Goal: Task Accomplishment & Management: Complete application form

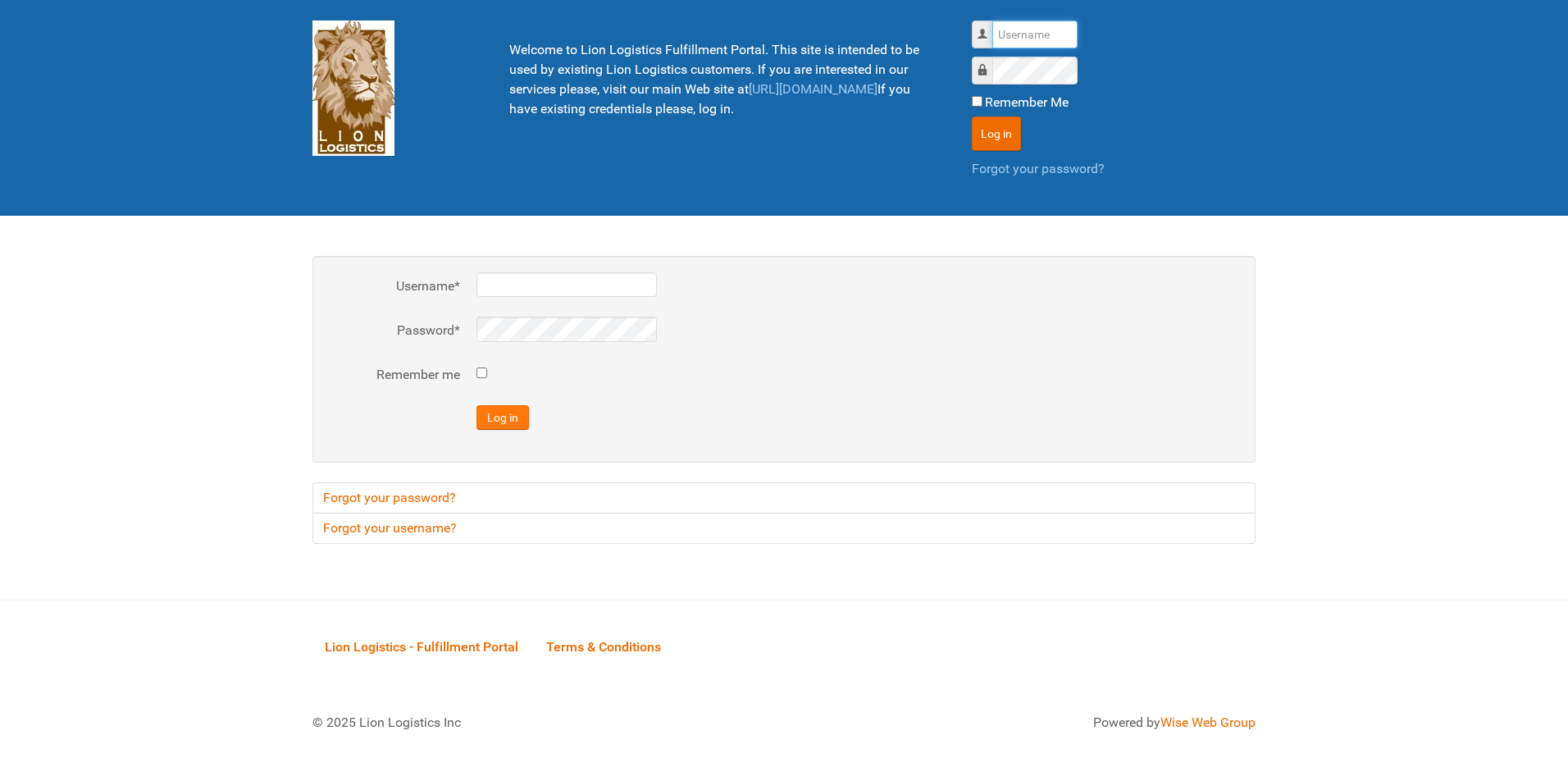
type input "al"
click at [509, 421] on button "Log in" at bounding box center [503, 417] width 52 height 25
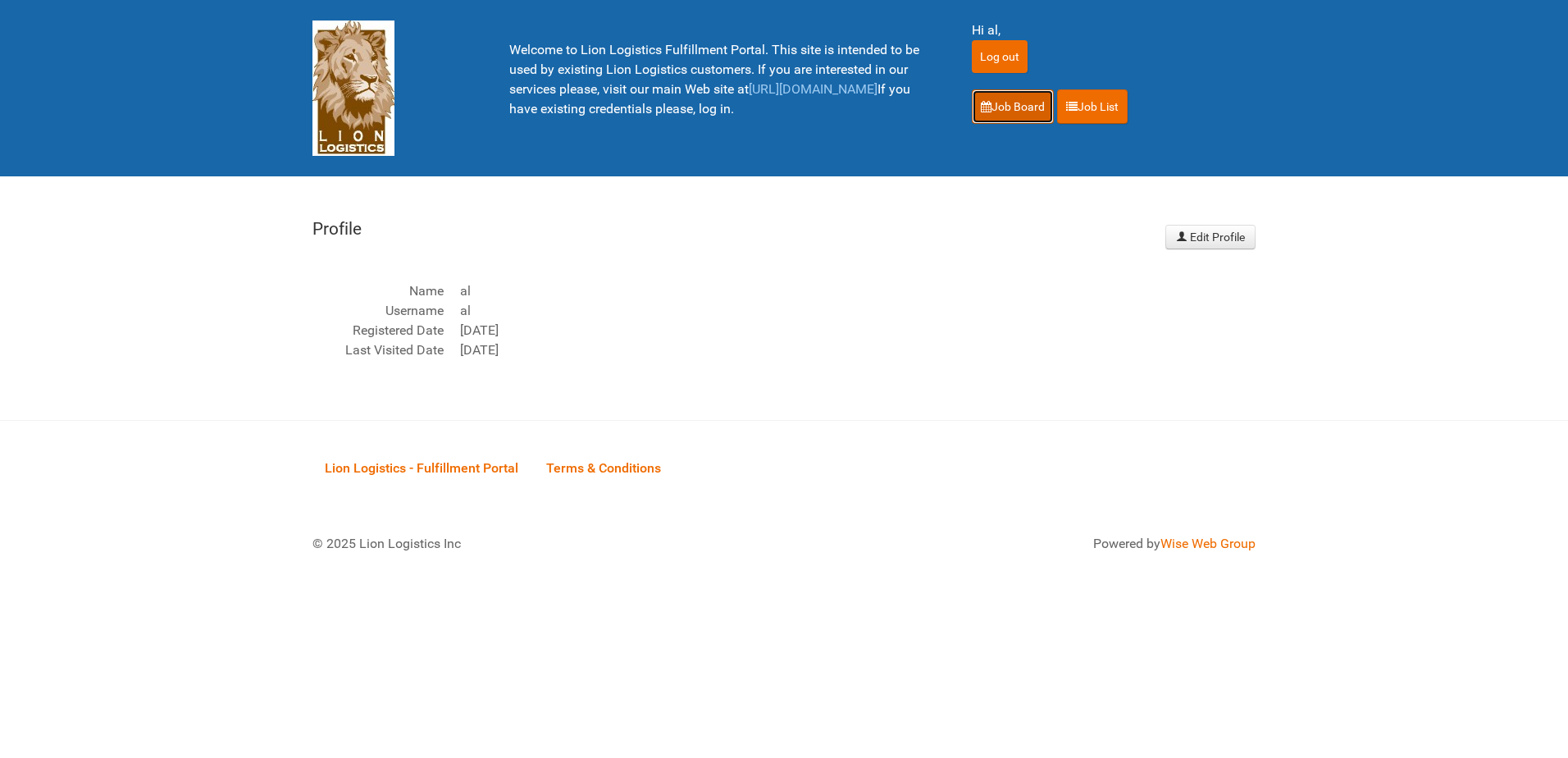
click at [995, 95] on link "Job Board" at bounding box center [1012, 106] width 82 height 34
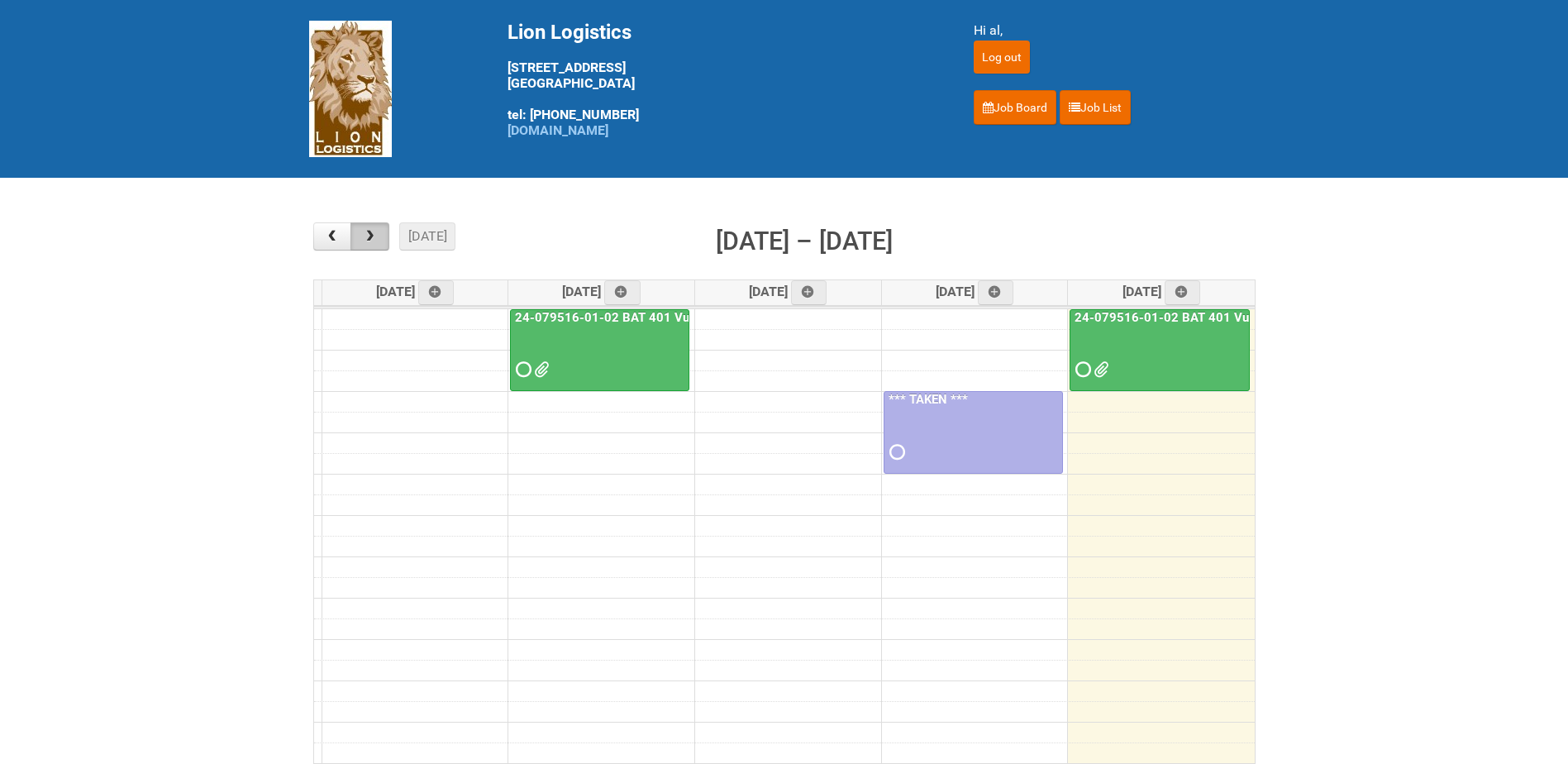
click at [373, 232] on span "button" at bounding box center [370, 236] width 16 height 13
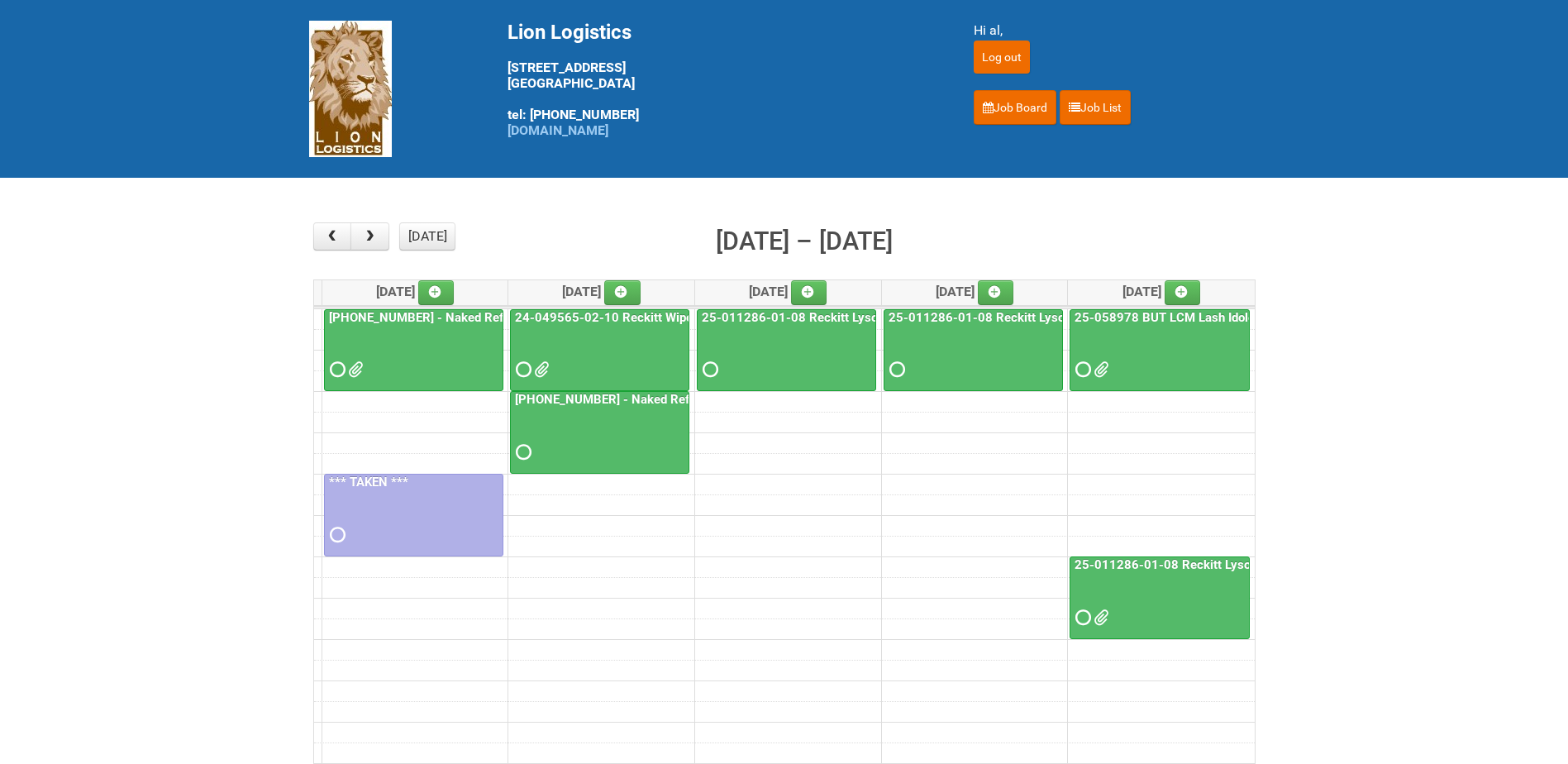
click at [420, 351] on div at bounding box center [414, 355] width 176 height 54
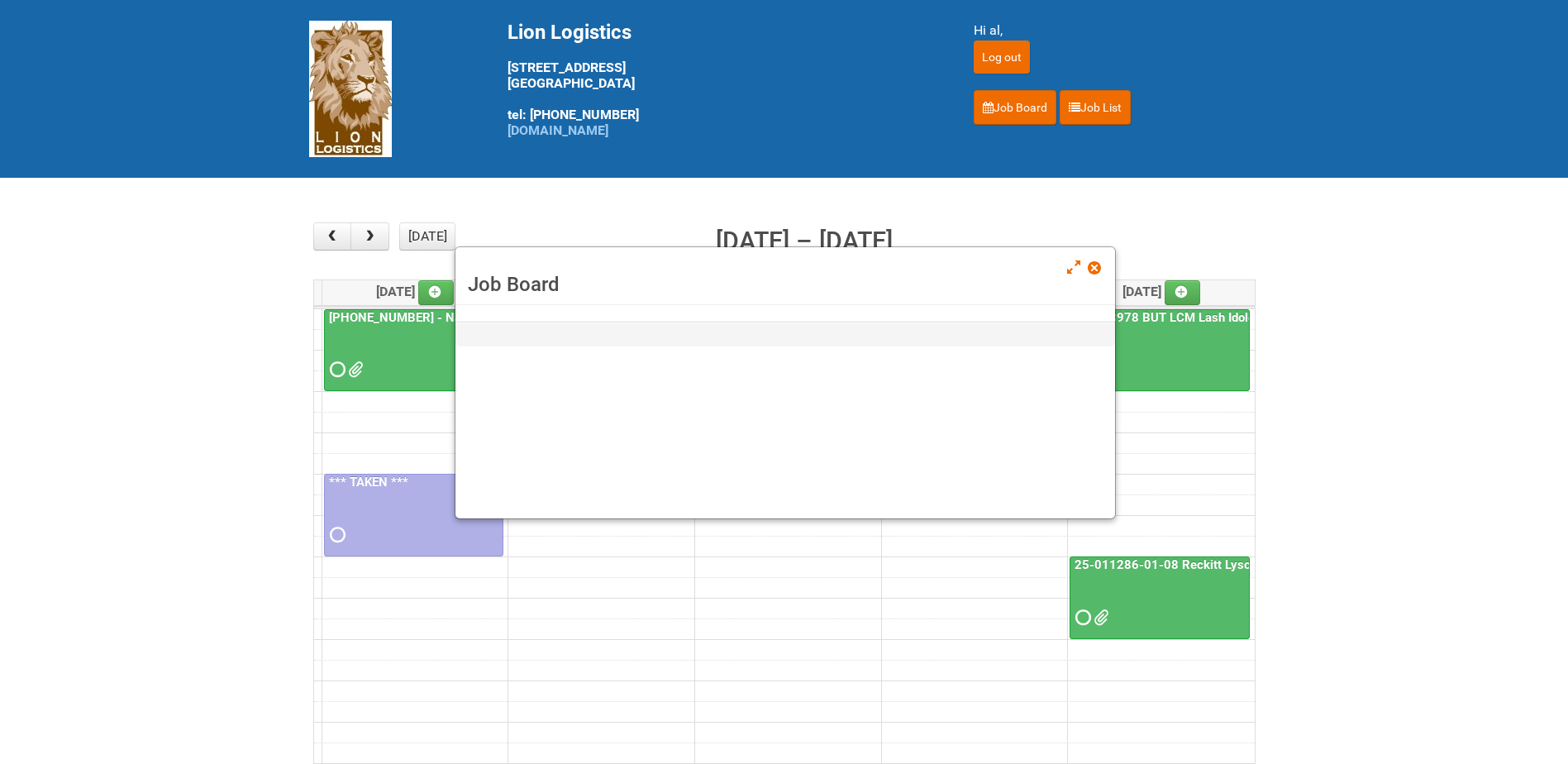
click at [420, 351] on div at bounding box center [414, 355] width 176 height 54
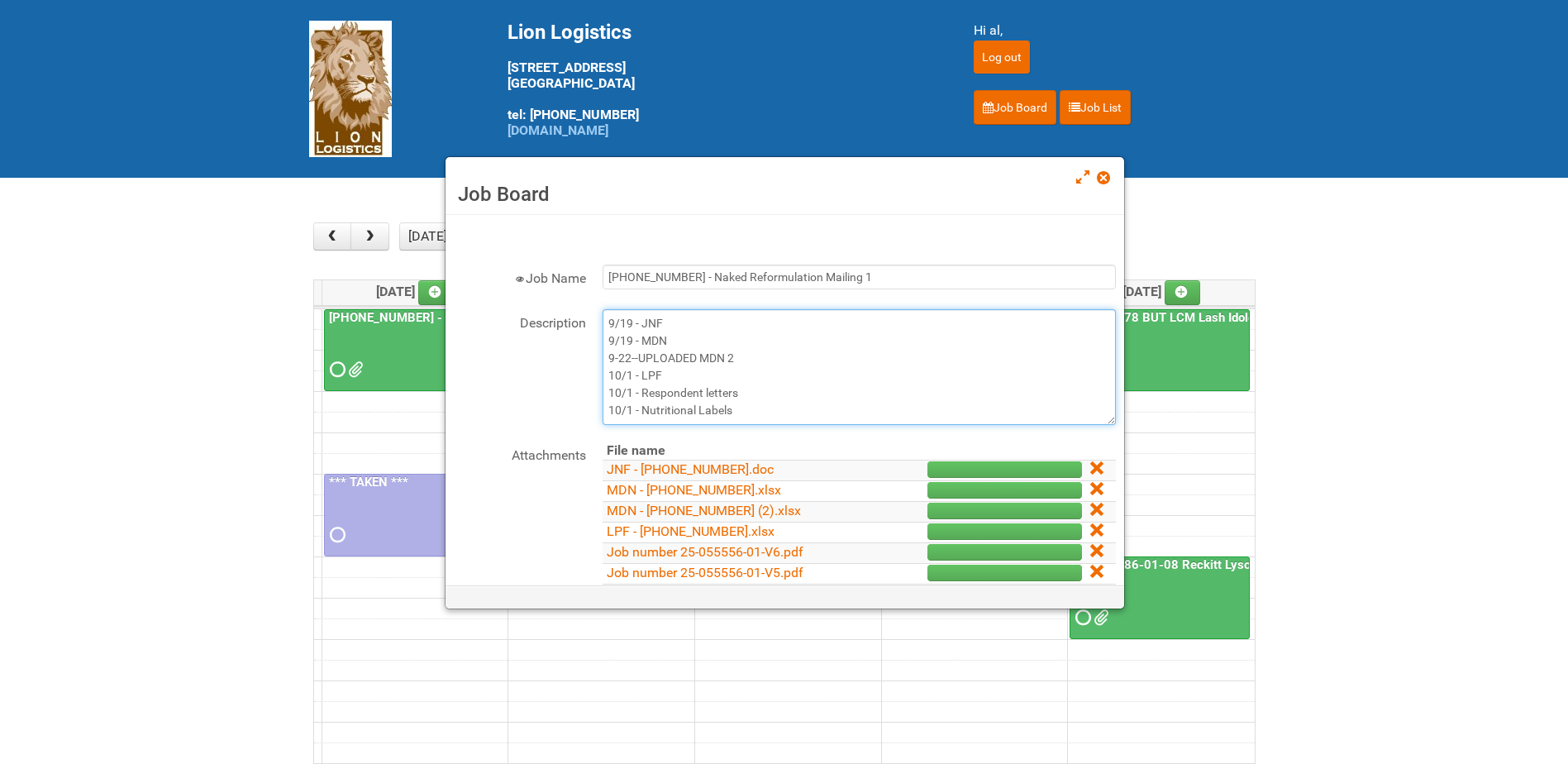
click at [804, 410] on textarea "9/19 - JNF 9/19 - MDN 9-22--UPLOADED MDN 2 10/1 - LPF 10/1 - Respondent letters…" at bounding box center [859, 367] width 513 height 116
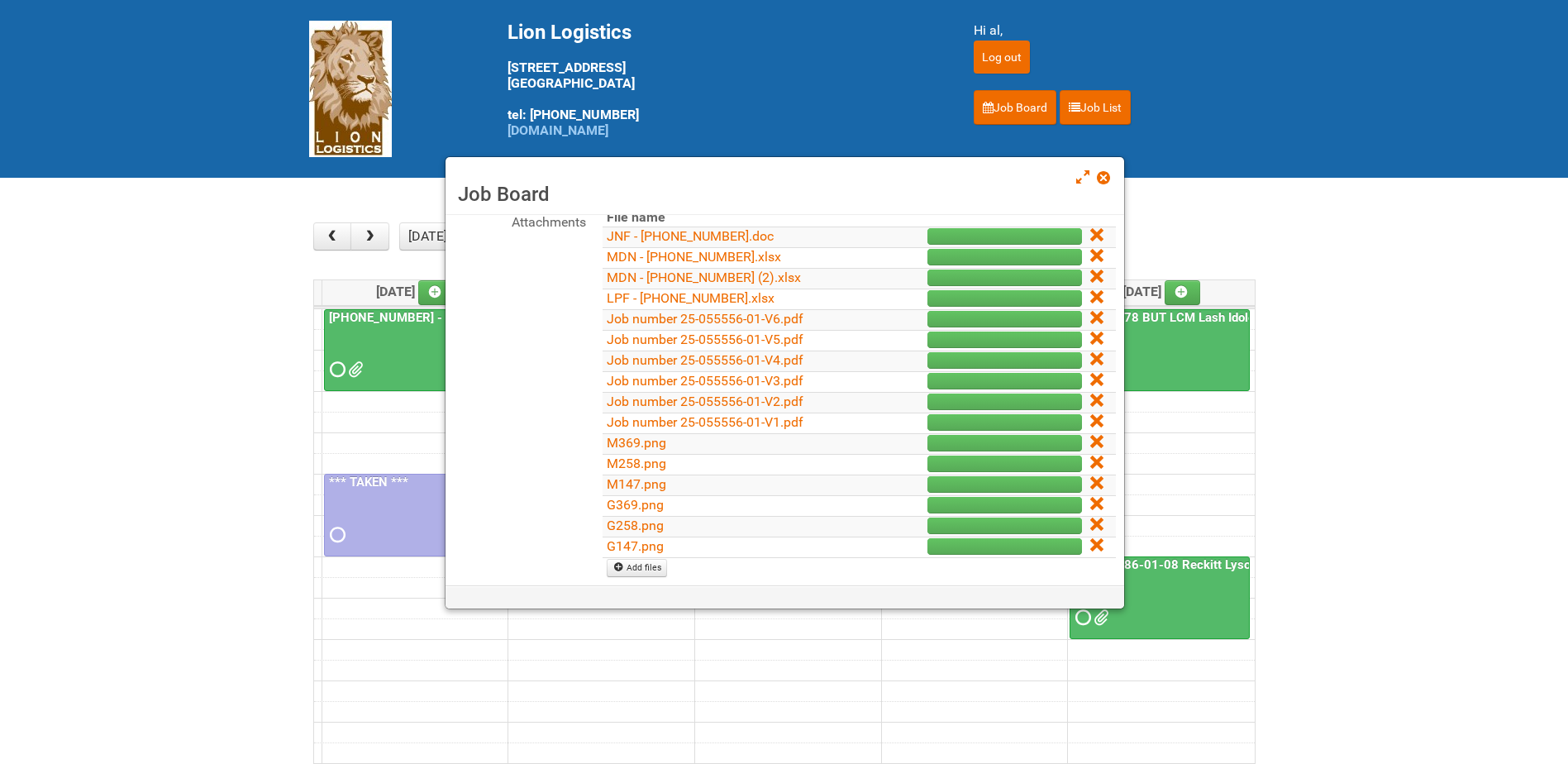
scroll to position [248, 0]
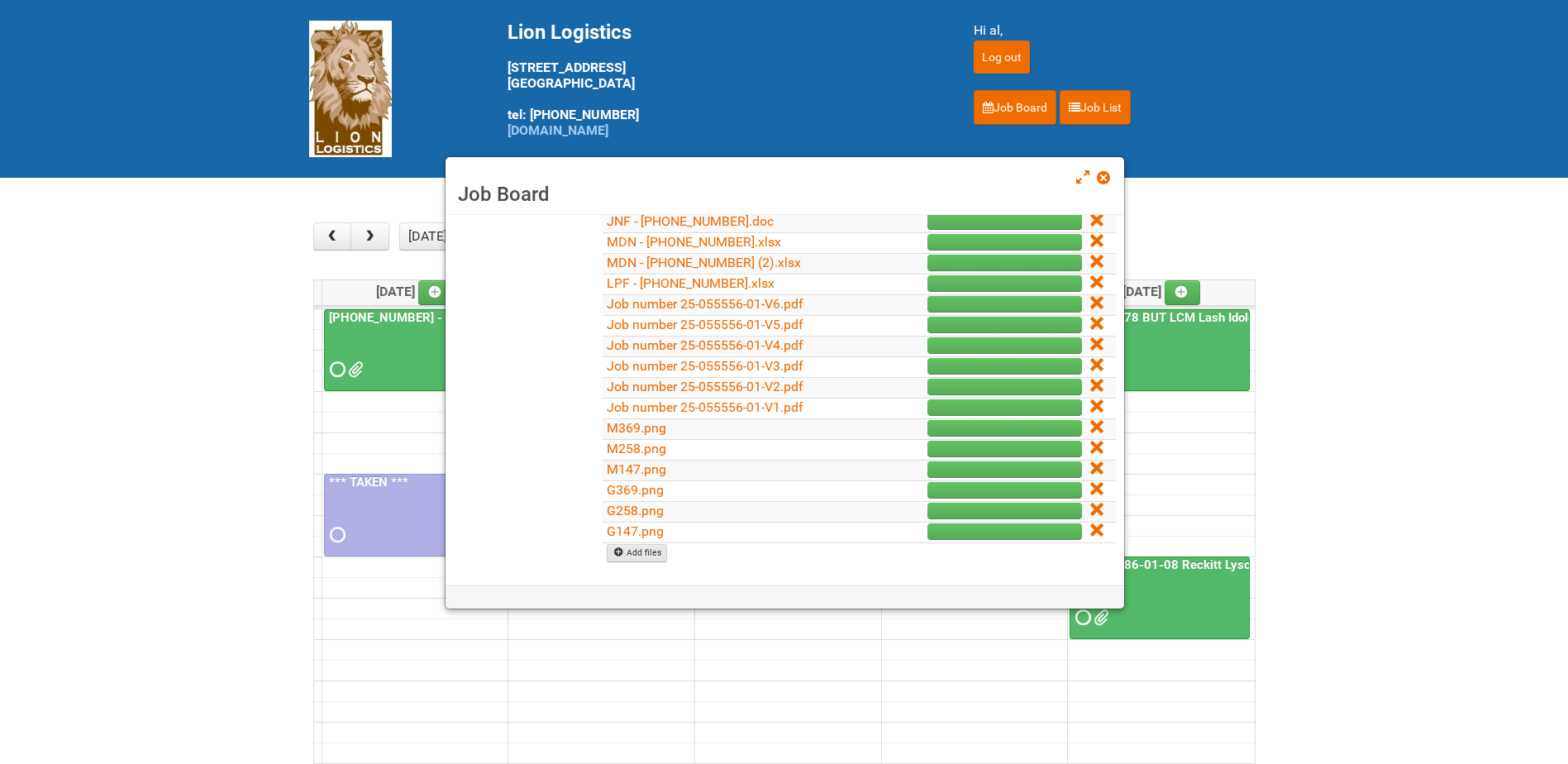
type textarea "9/19 - JNF 9/19 - MDN 9-22--UPLOADED MDN 2 10/1 - LPF 10/1 - Respondent letters…"
click at [610, 550] on link "Add files" at bounding box center [636, 553] width 60 height 18
click at [632, 554] on link "Add files" at bounding box center [636, 553] width 60 height 18
type input "C:\fakepath\MOR - 25-055556-01.xlsm"
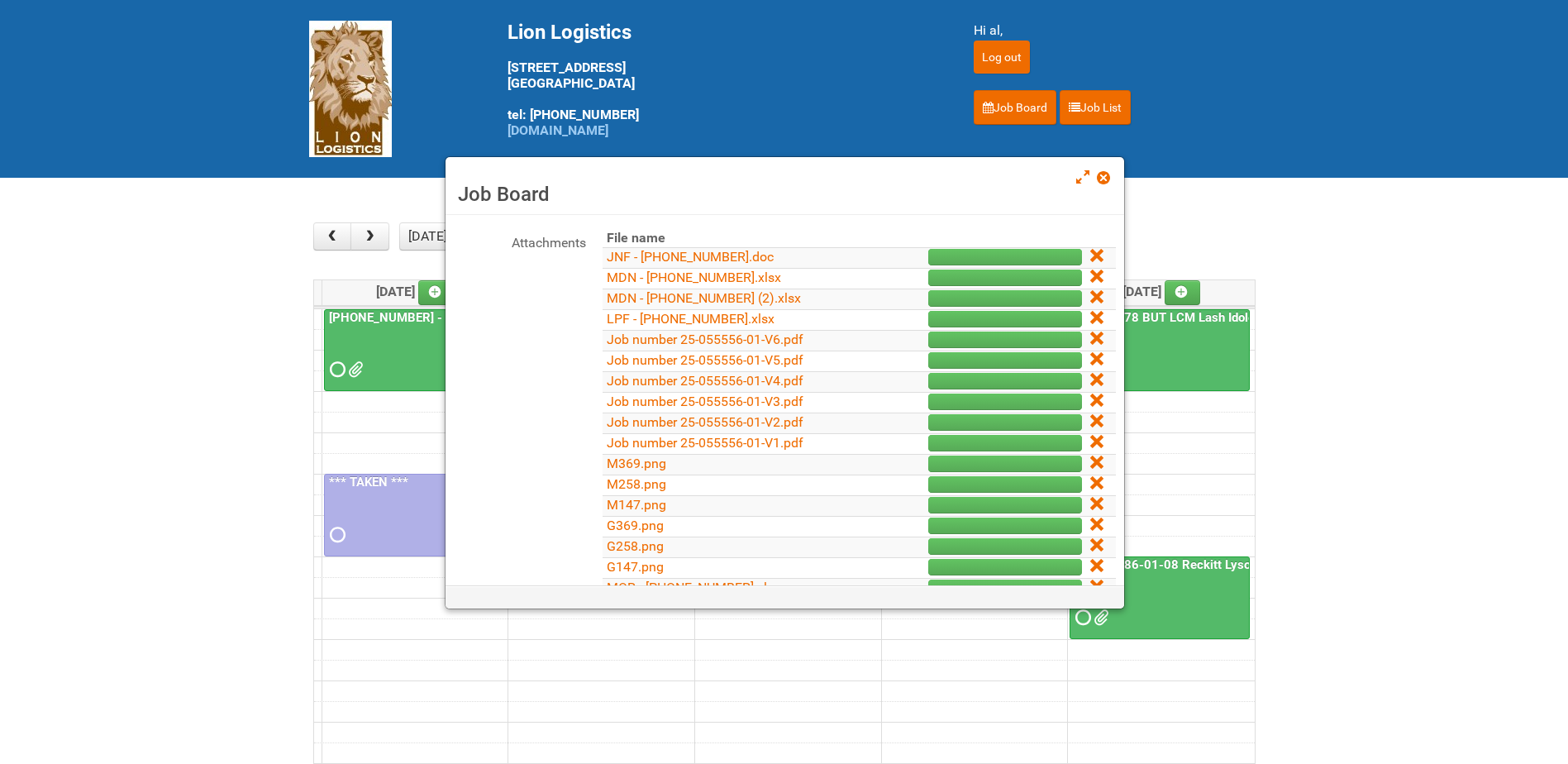
scroll to position [411, 0]
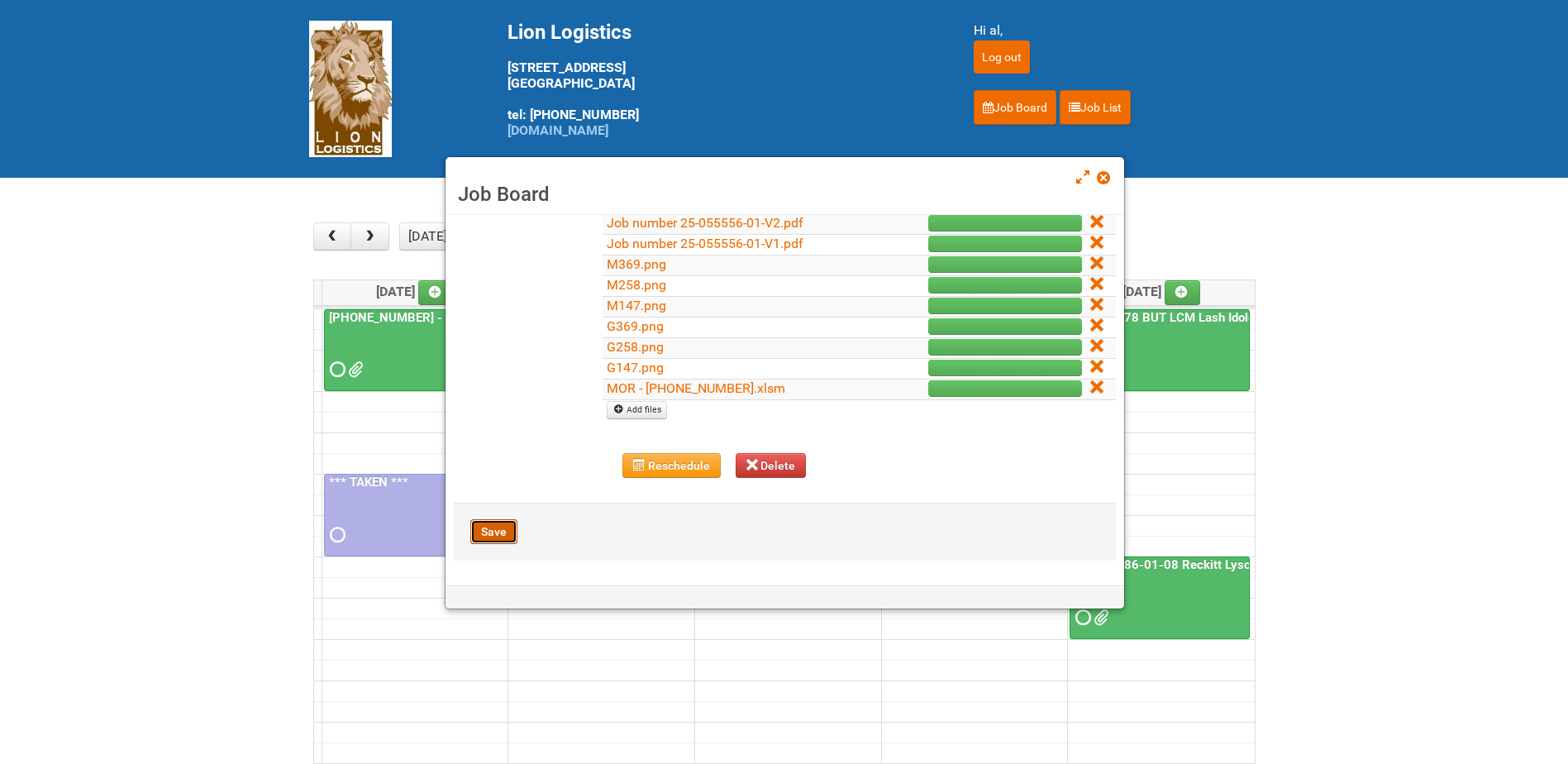
click at [496, 532] on button "Save" at bounding box center [495, 531] width 48 height 25
click at [500, 528] on button "Save" at bounding box center [495, 531] width 48 height 25
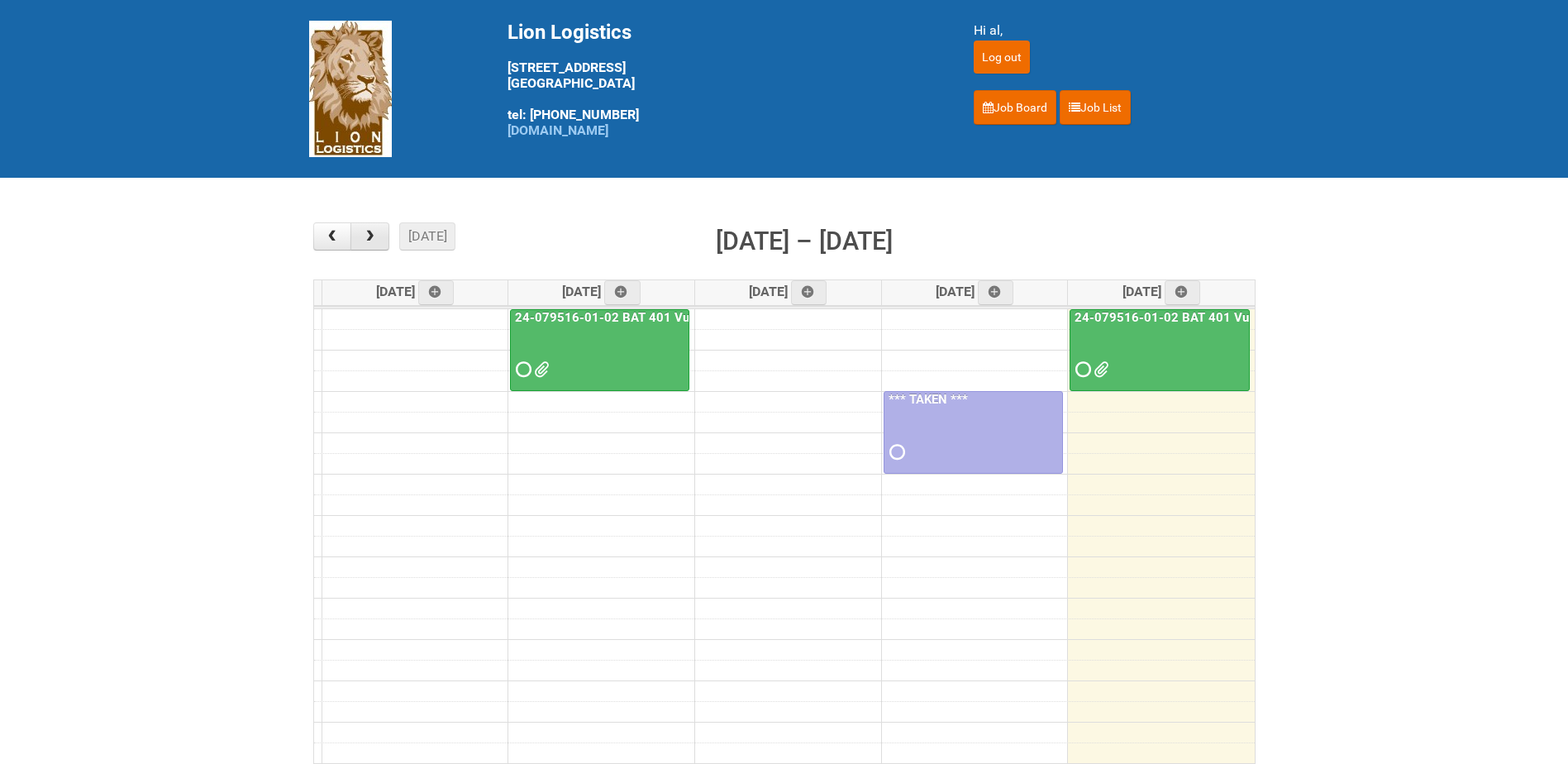
click at [380, 232] on button "button" at bounding box center [370, 236] width 39 height 28
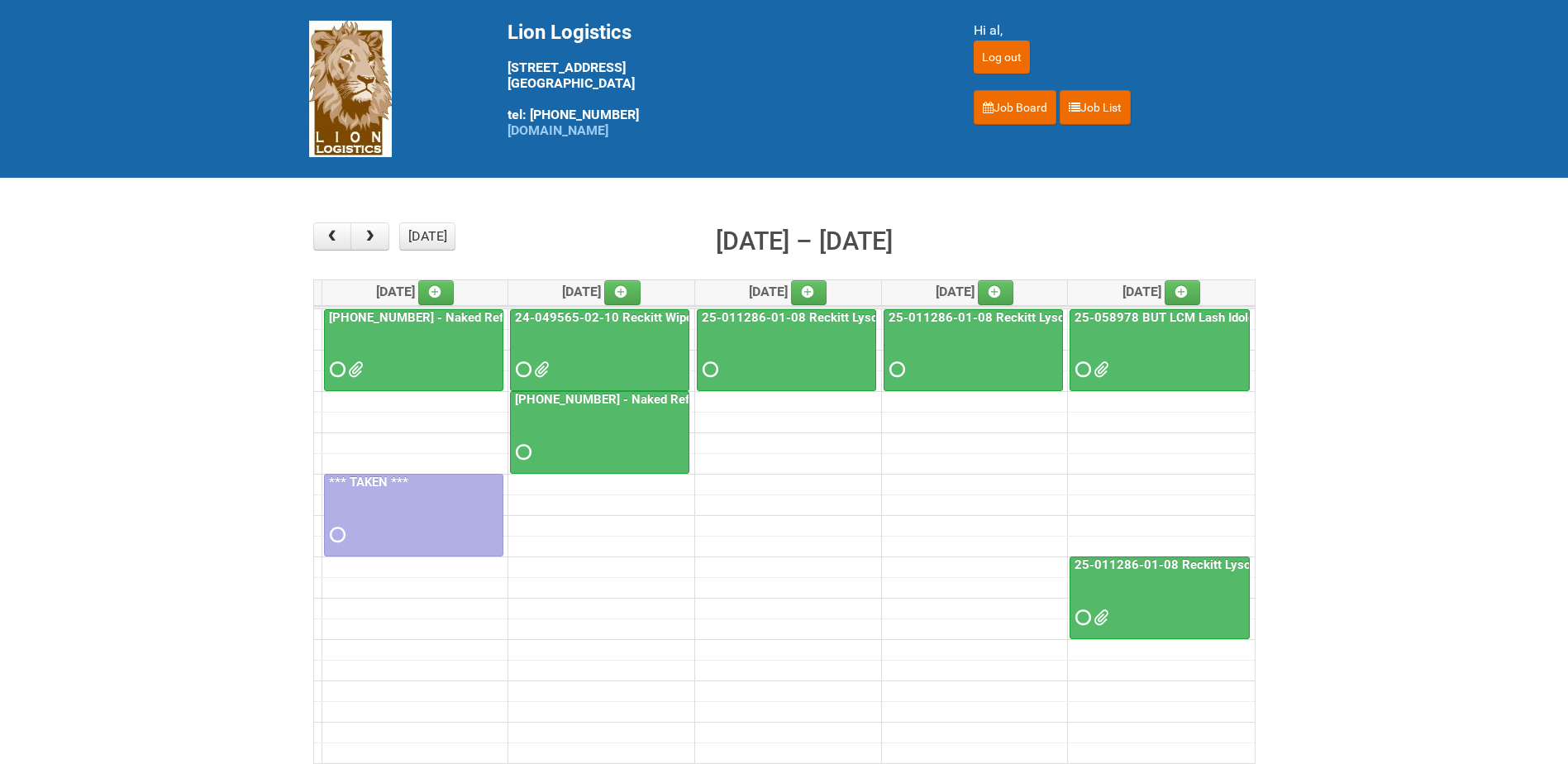
click at [415, 345] on div at bounding box center [414, 355] width 176 height 54
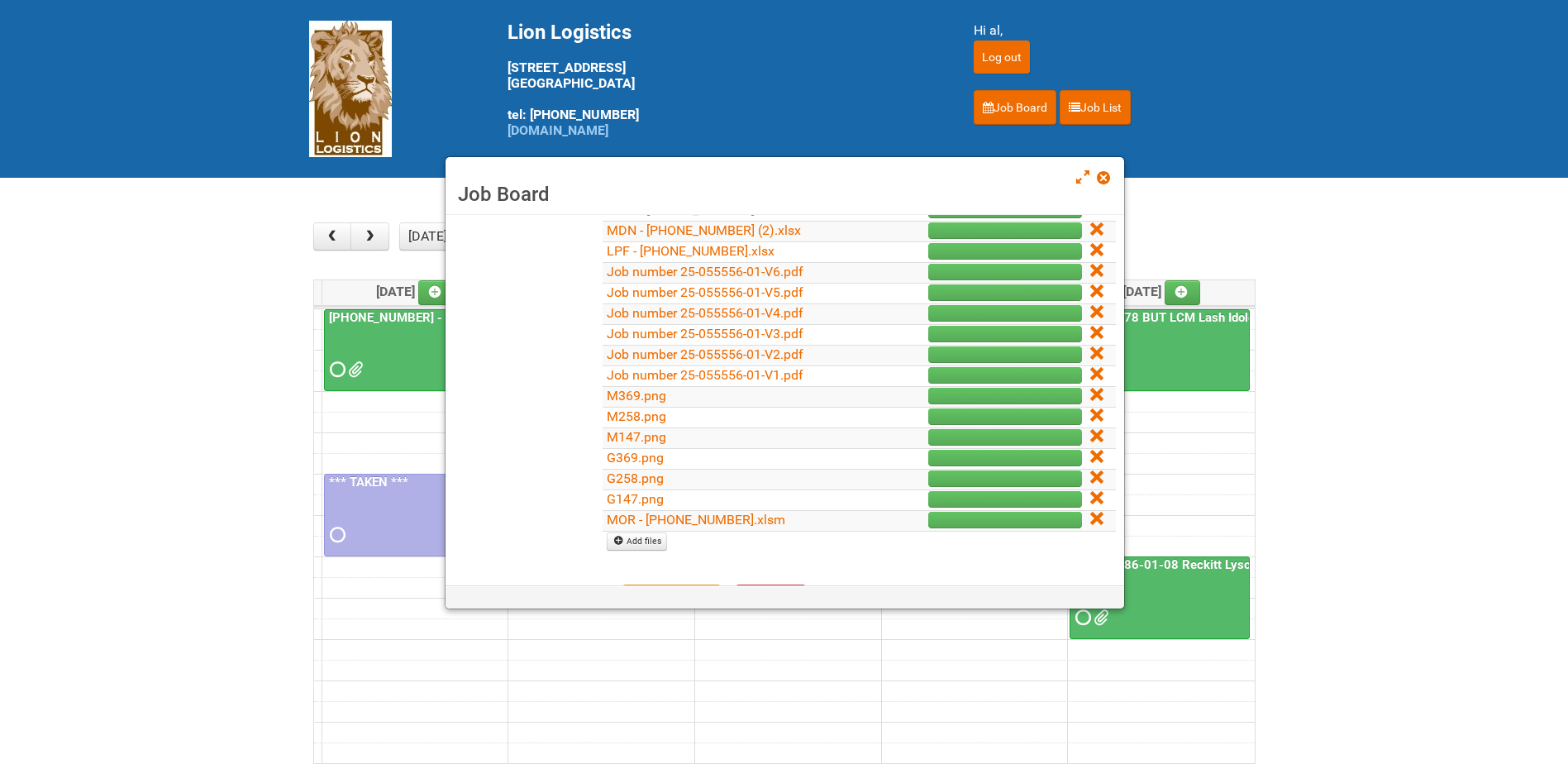
scroll to position [331, 0]
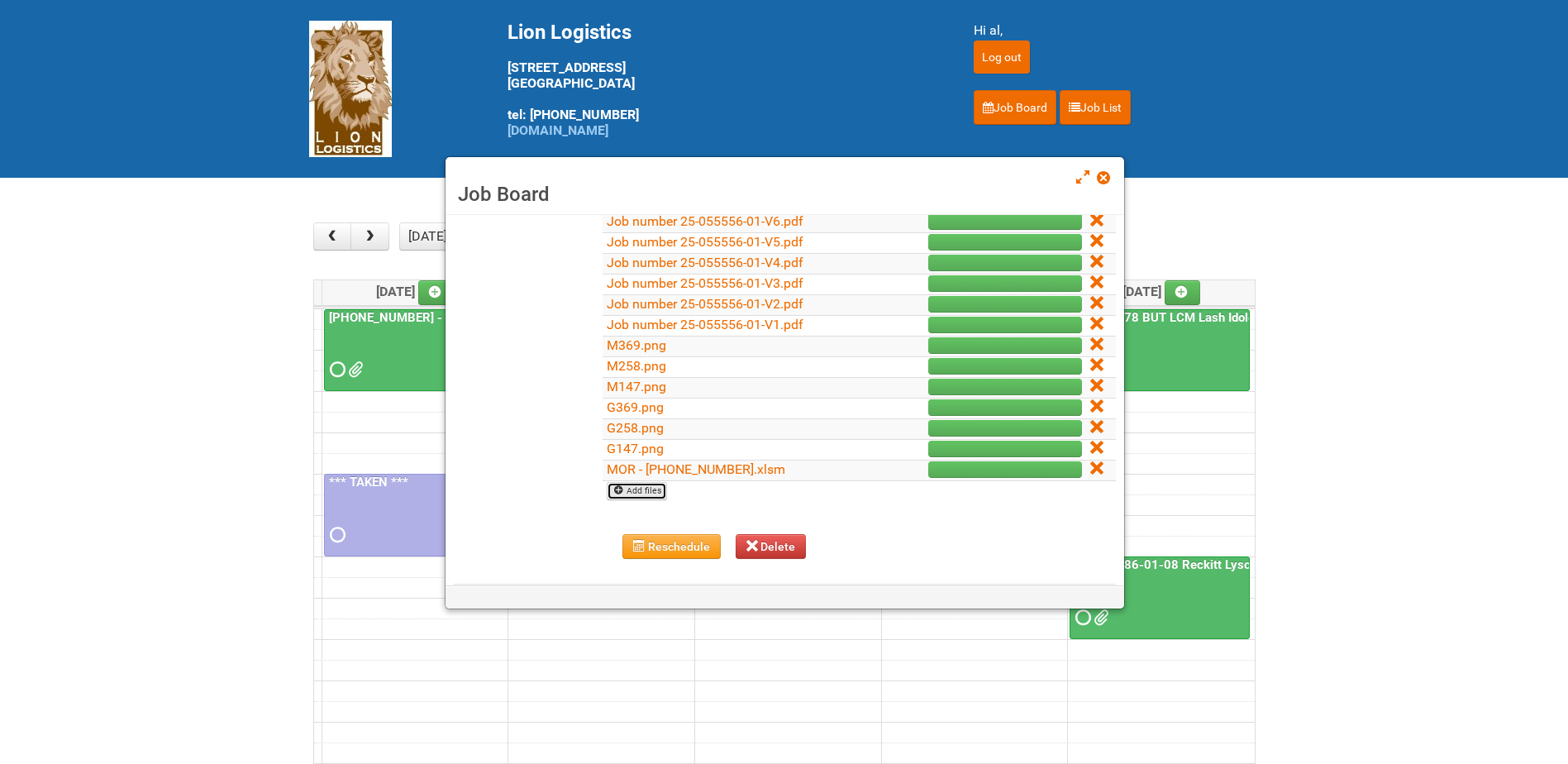
click at [640, 495] on link "Add files" at bounding box center [636, 491] width 60 height 18
type input "C:\fakepath\Lion25-055556-01_LABELS_03Oct25.xlsx"
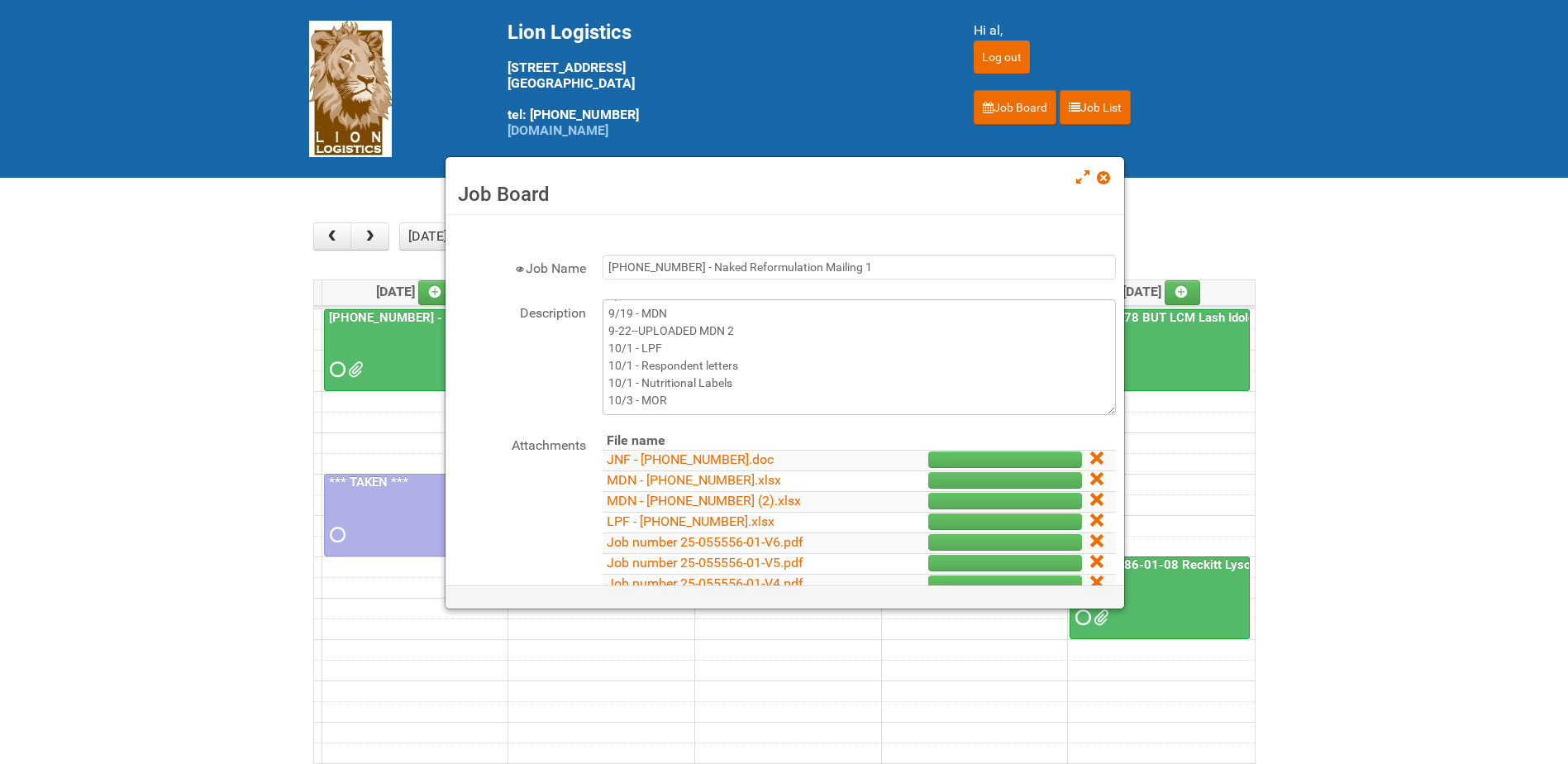
scroll to position [0, 0]
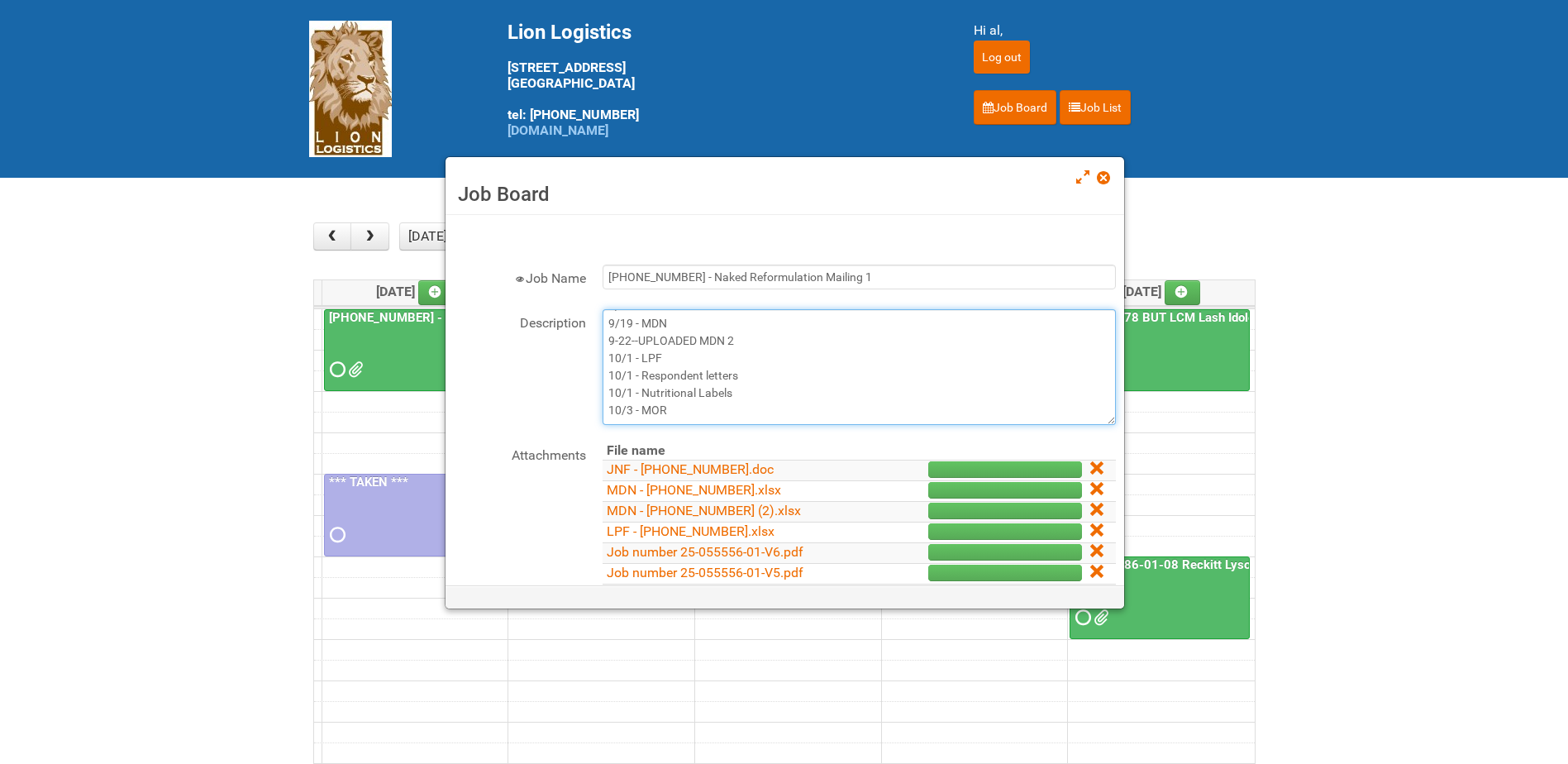
click at [729, 407] on textarea "9/19 - JNF 9/19 - MDN 9-22--UPLOADED MDN 2 10/1 - LPF 10/1 - Respondent letters…" at bounding box center [859, 367] width 513 height 116
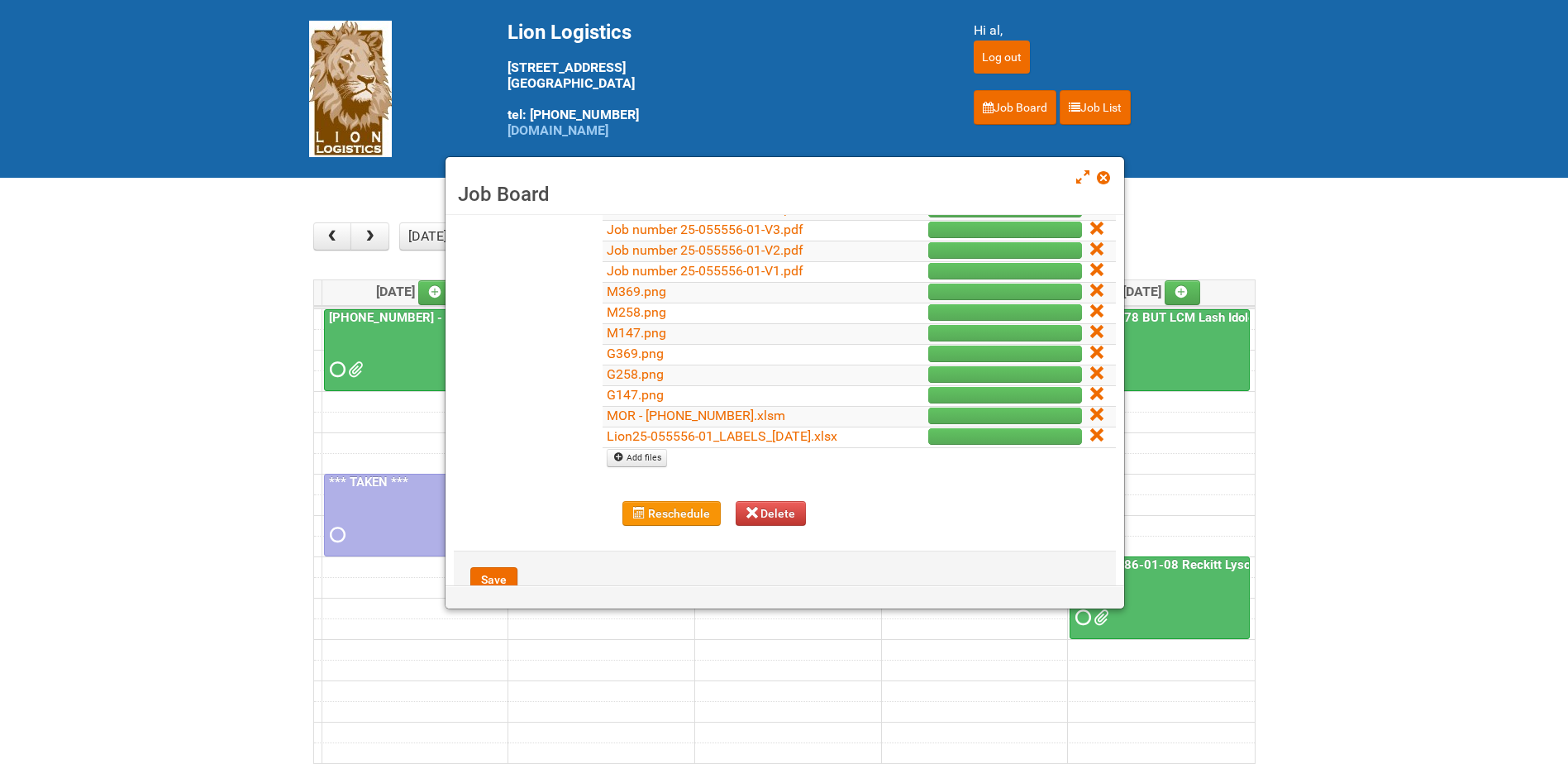
scroll to position [432, 0]
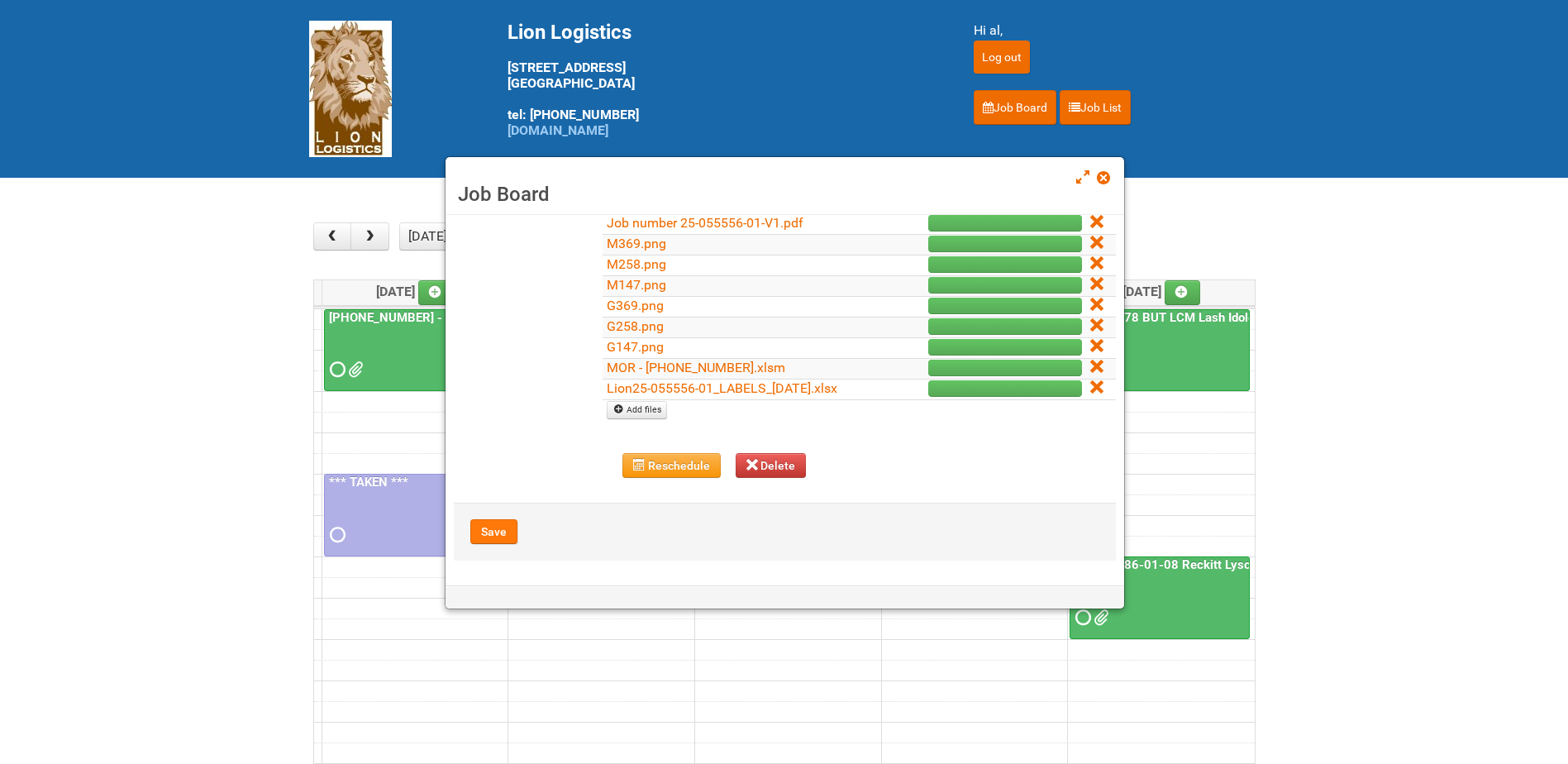
type textarea "9/19 - JNF 9/19 - MDN 9-22--UPLOADED MDN 2 10/1 - LPF 10/1 - Respondent letters…"
click at [500, 534] on button "Save" at bounding box center [495, 531] width 48 height 25
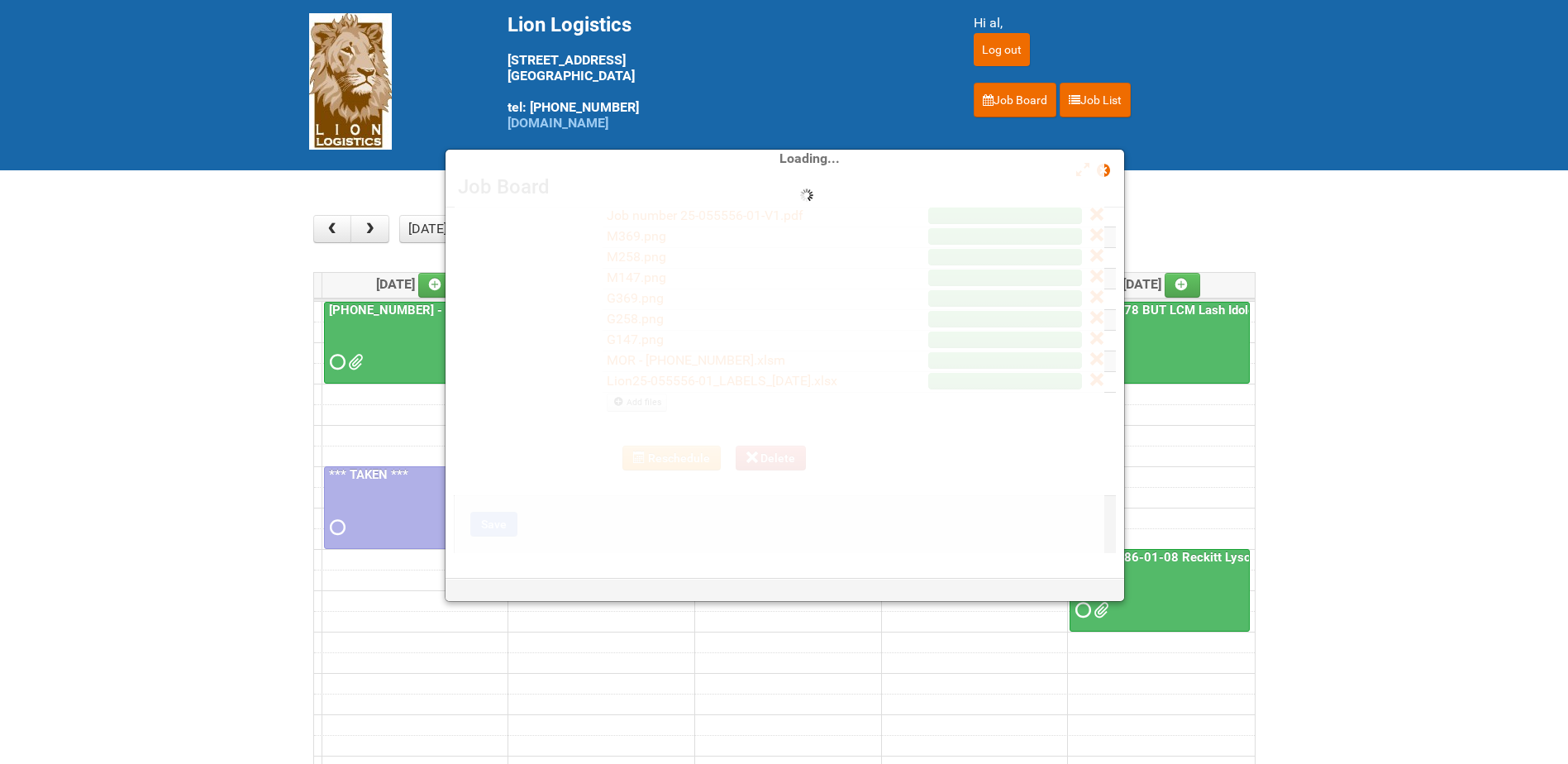
scroll to position [0, 0]
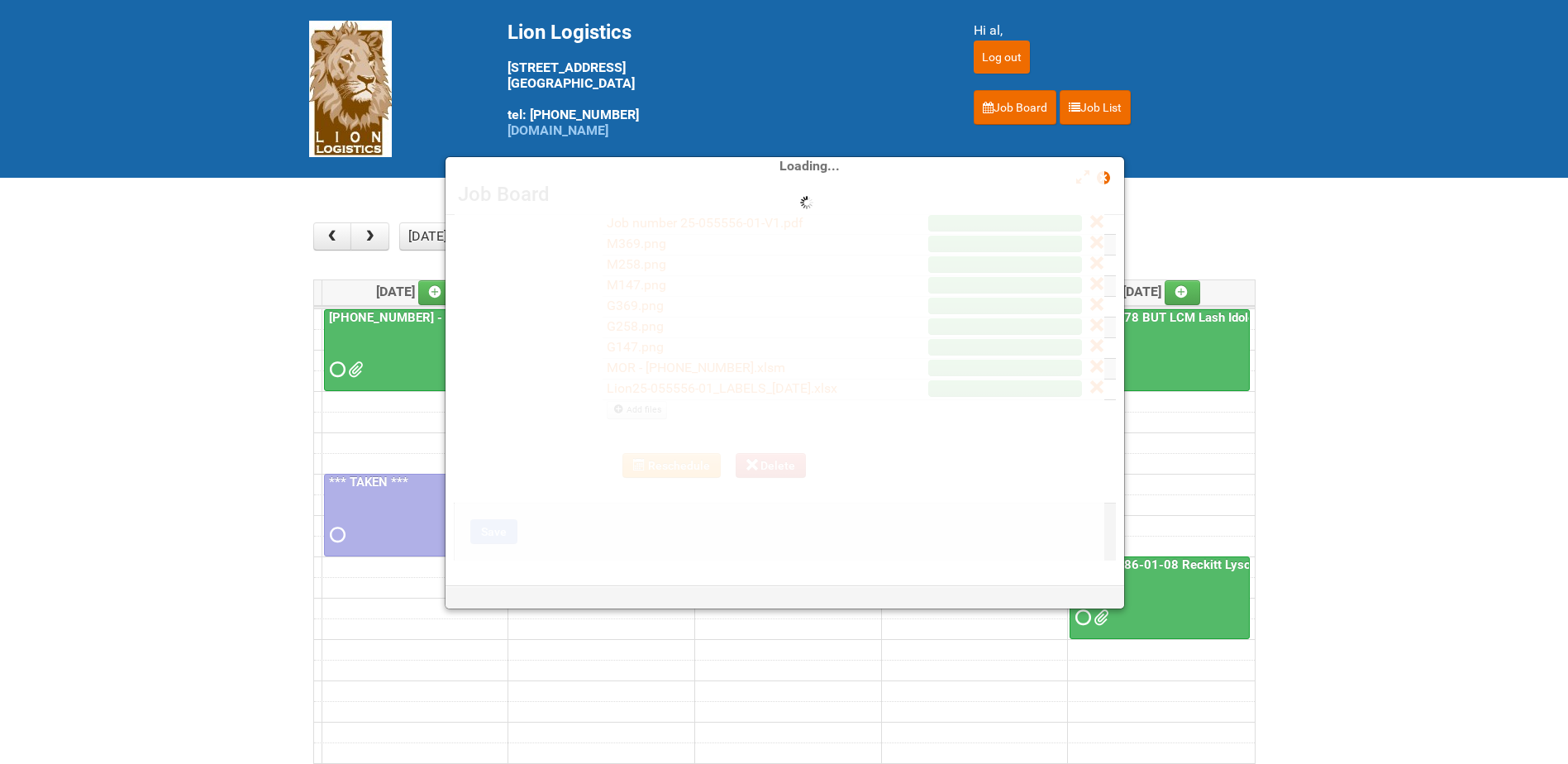
click at [756, 262] on div "Loading..." at bounding box center [779, 176] width 649 height 769
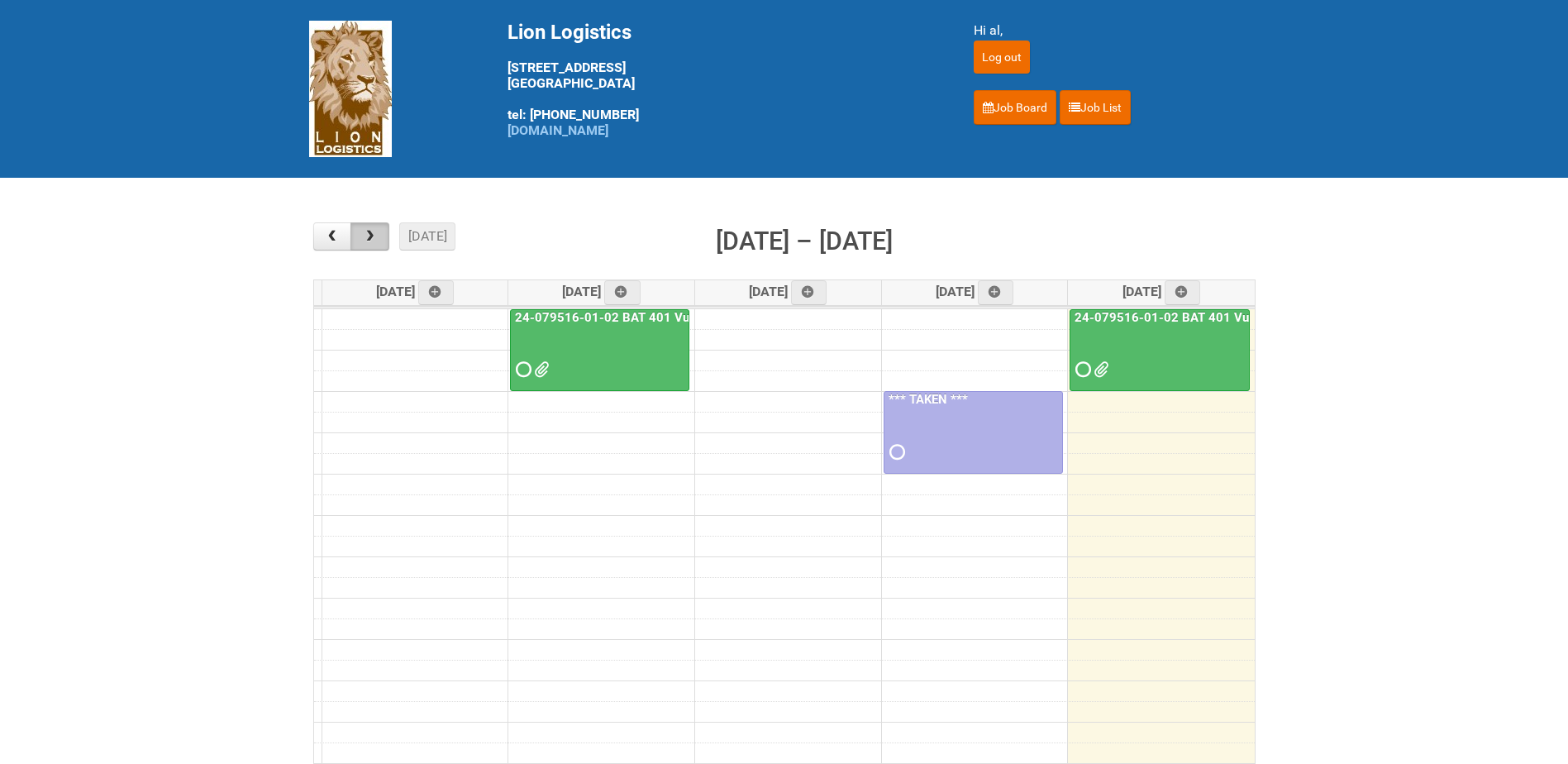
click at [381, 247] on button "button" at bounding box center [370, 236] width 39 height 28
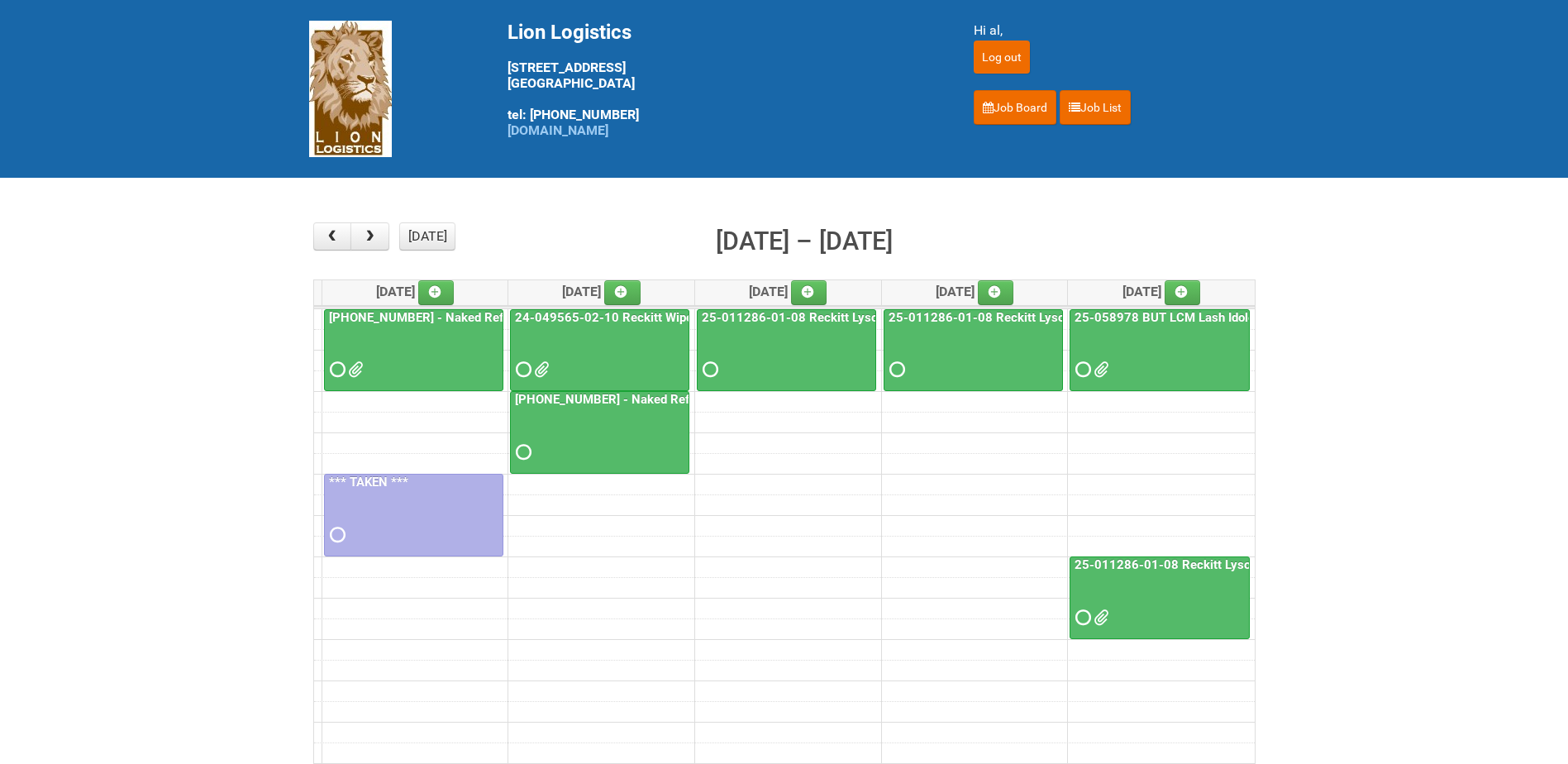
click at [405, 331] on div at bounding box center [414, 355] width 176 height 54
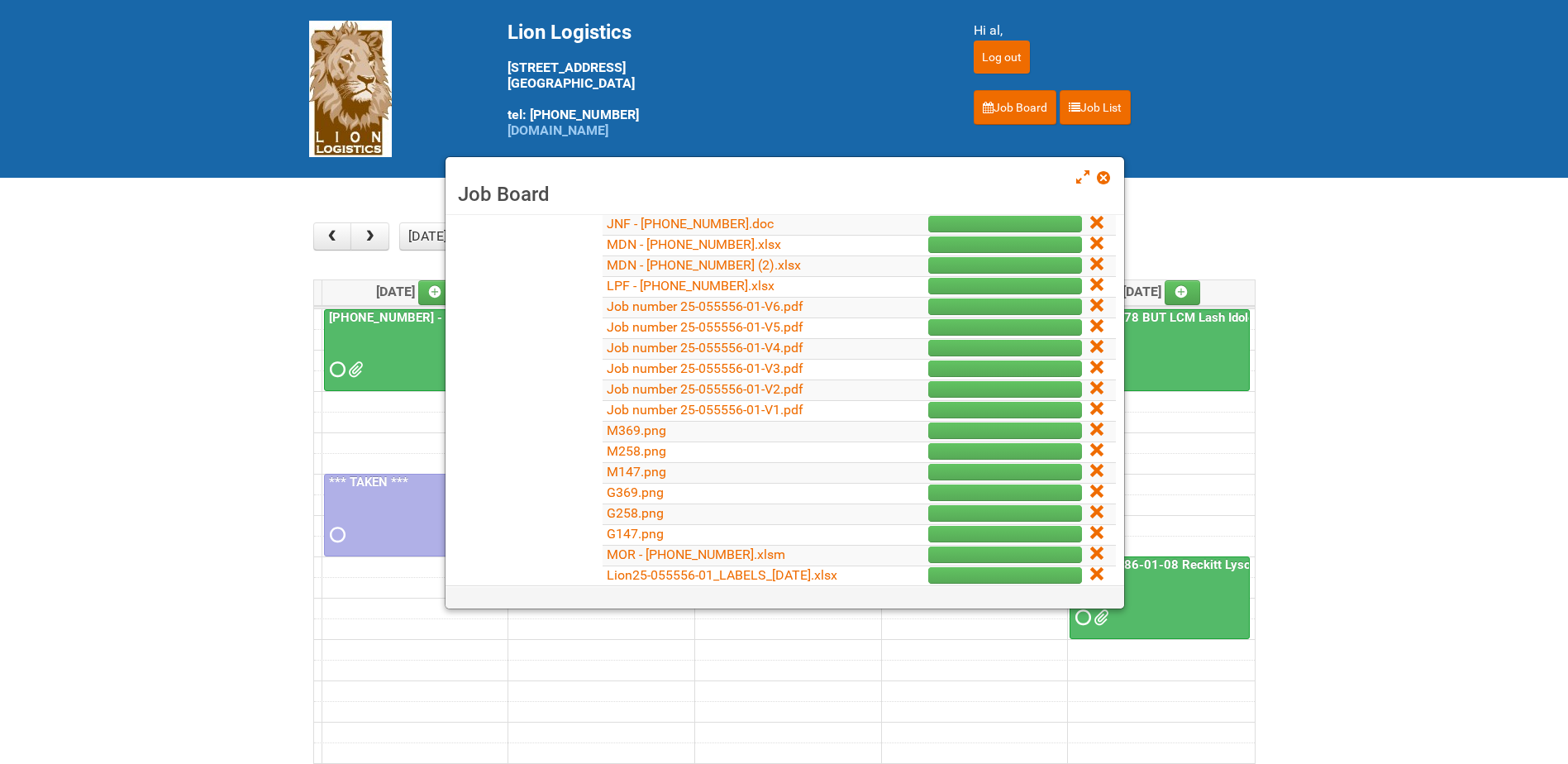
scroll to position [413, 0]
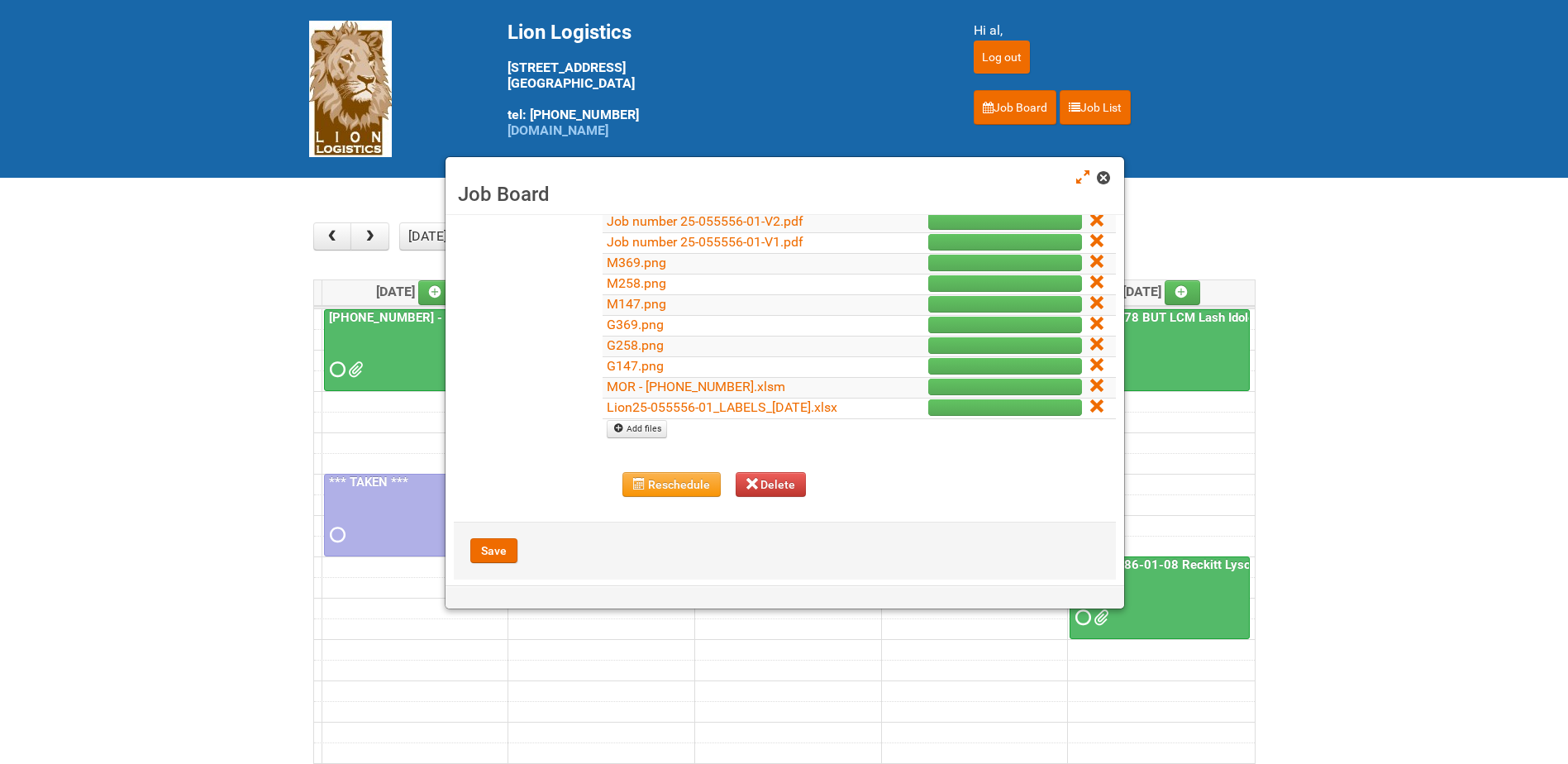
click at [1107, 173] on span at bounding box center [1103, 177] width 12 height 12
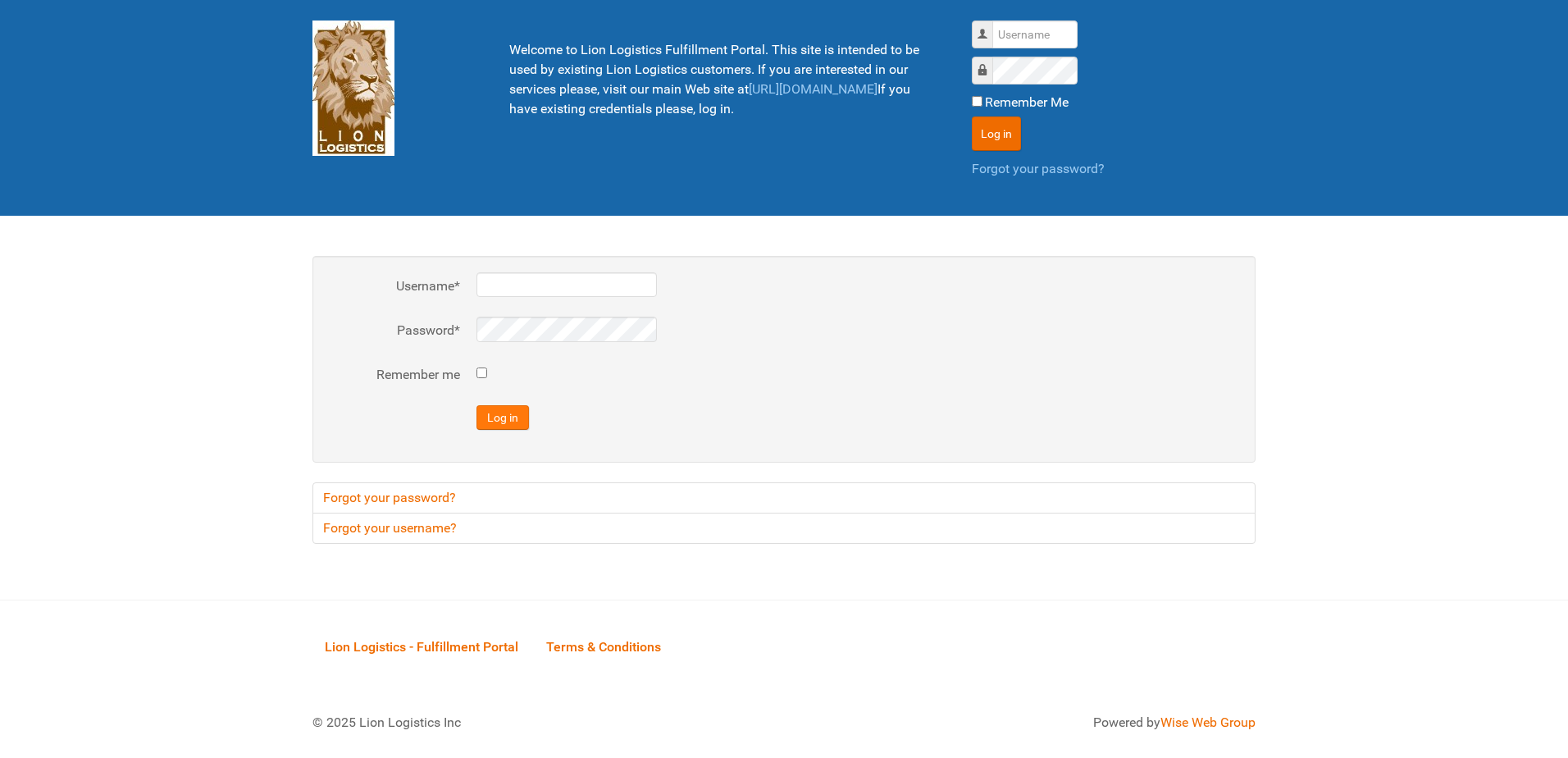
type input "al"
click at [508, 413] on button "Log in" at bounding box center [503, 417] width 52 height 25
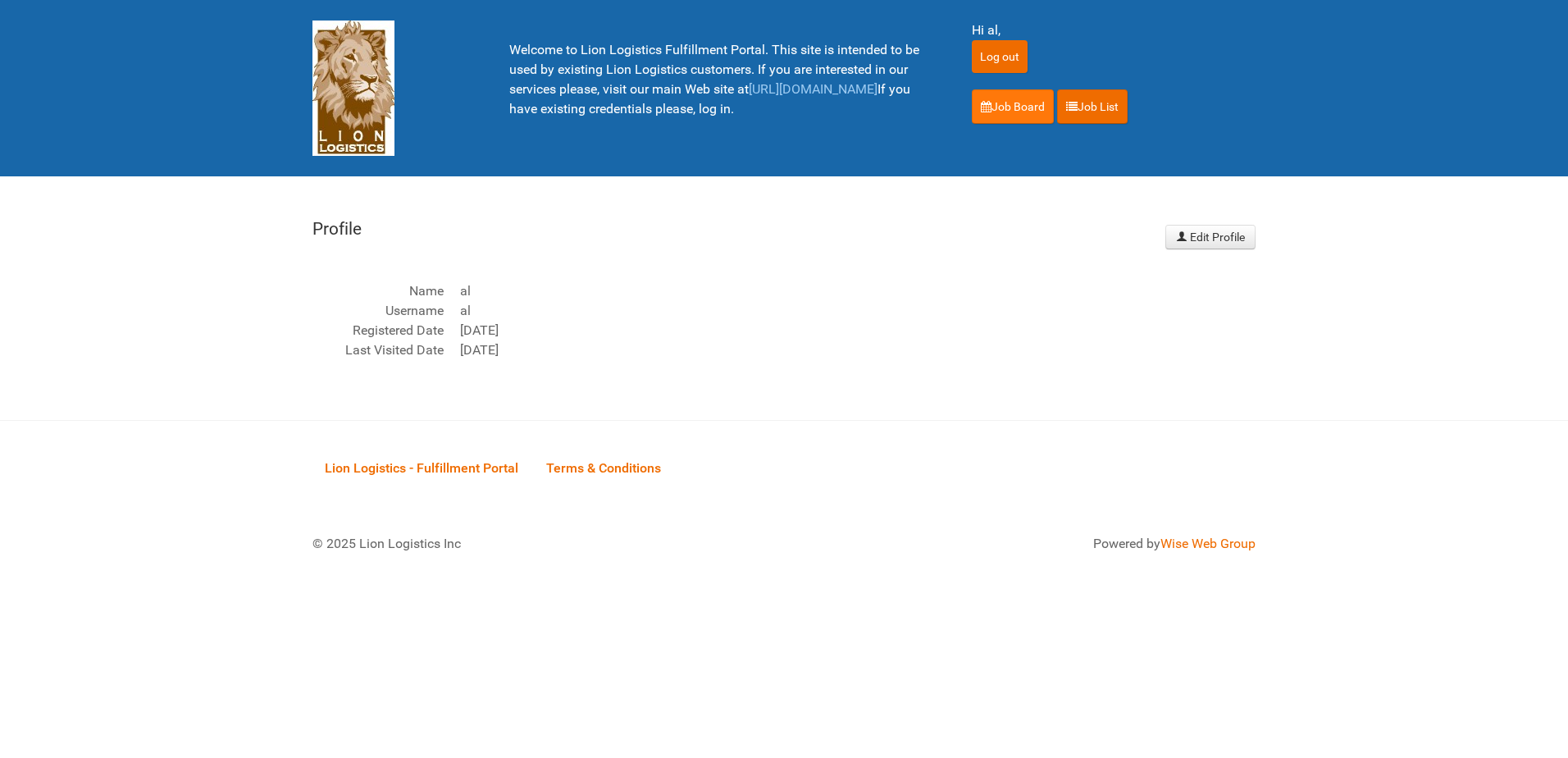
drag, startPoint x: 1003, startPoint y: 87, endPoint x: 1000, endPoint y: 101, distance: 14.3
click at [1003, 87] on div "Hi al, Log out Job Board Job List" at bounding box center [1114, 72] width 284 height 103
click at [1000, 104] on link "Job Board" at bounding box center [1012, 106] width 82 height 34
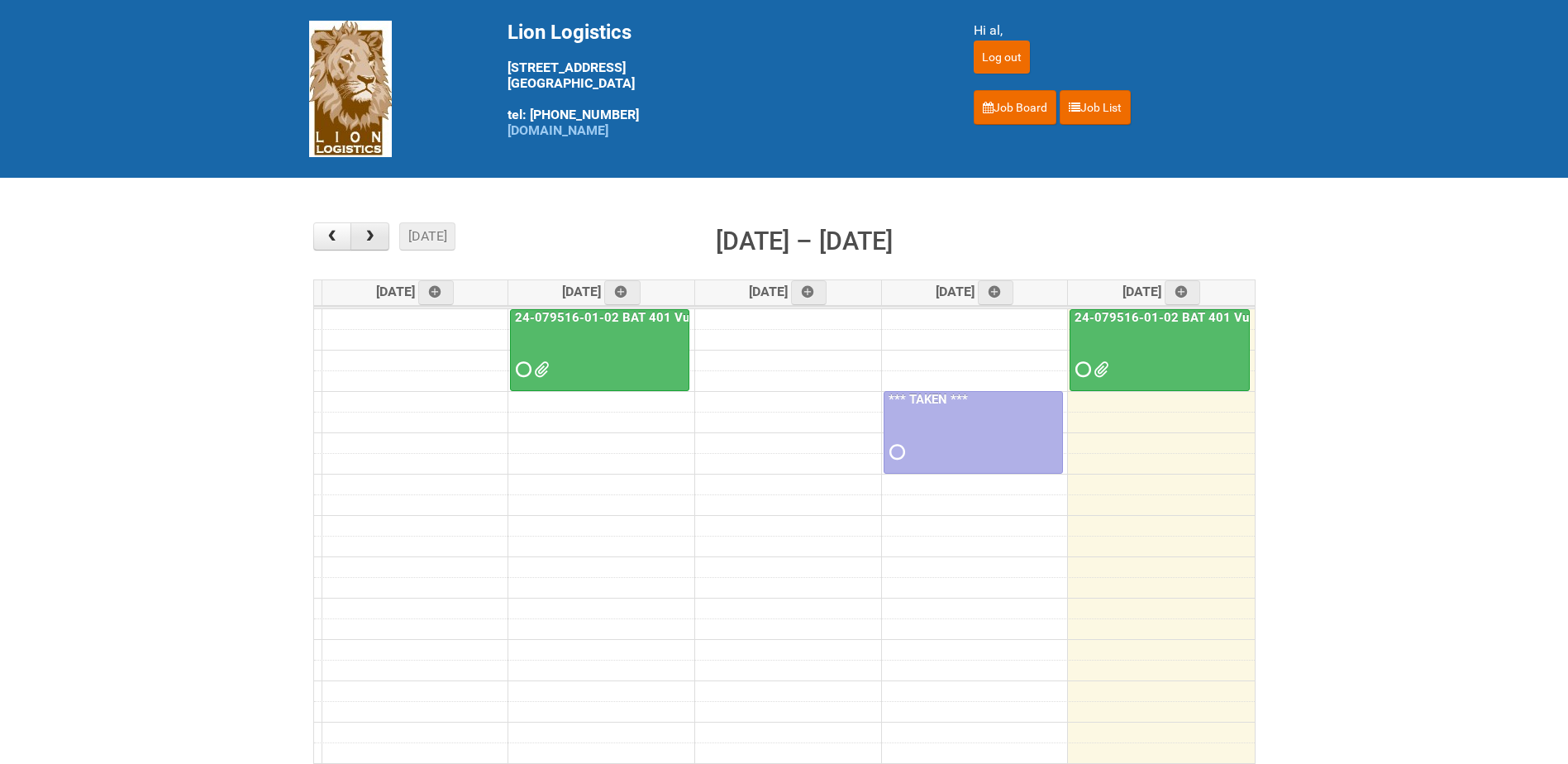
click at [380, 237] on button "button" at bounding box center [370, 236] width 39 height 28
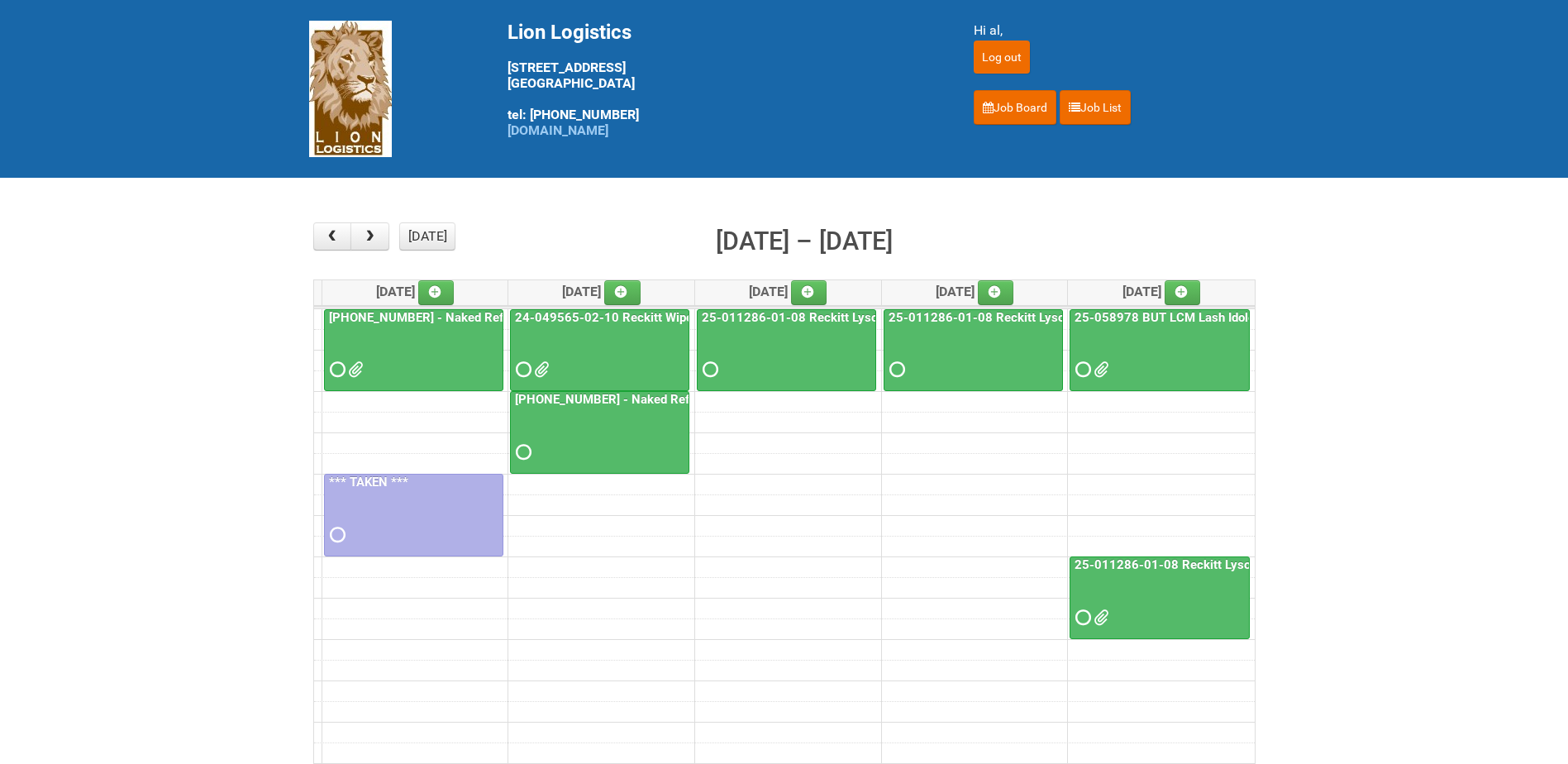
click at [435, 338] on div at bounding box center [414, 355] width 176 height 54
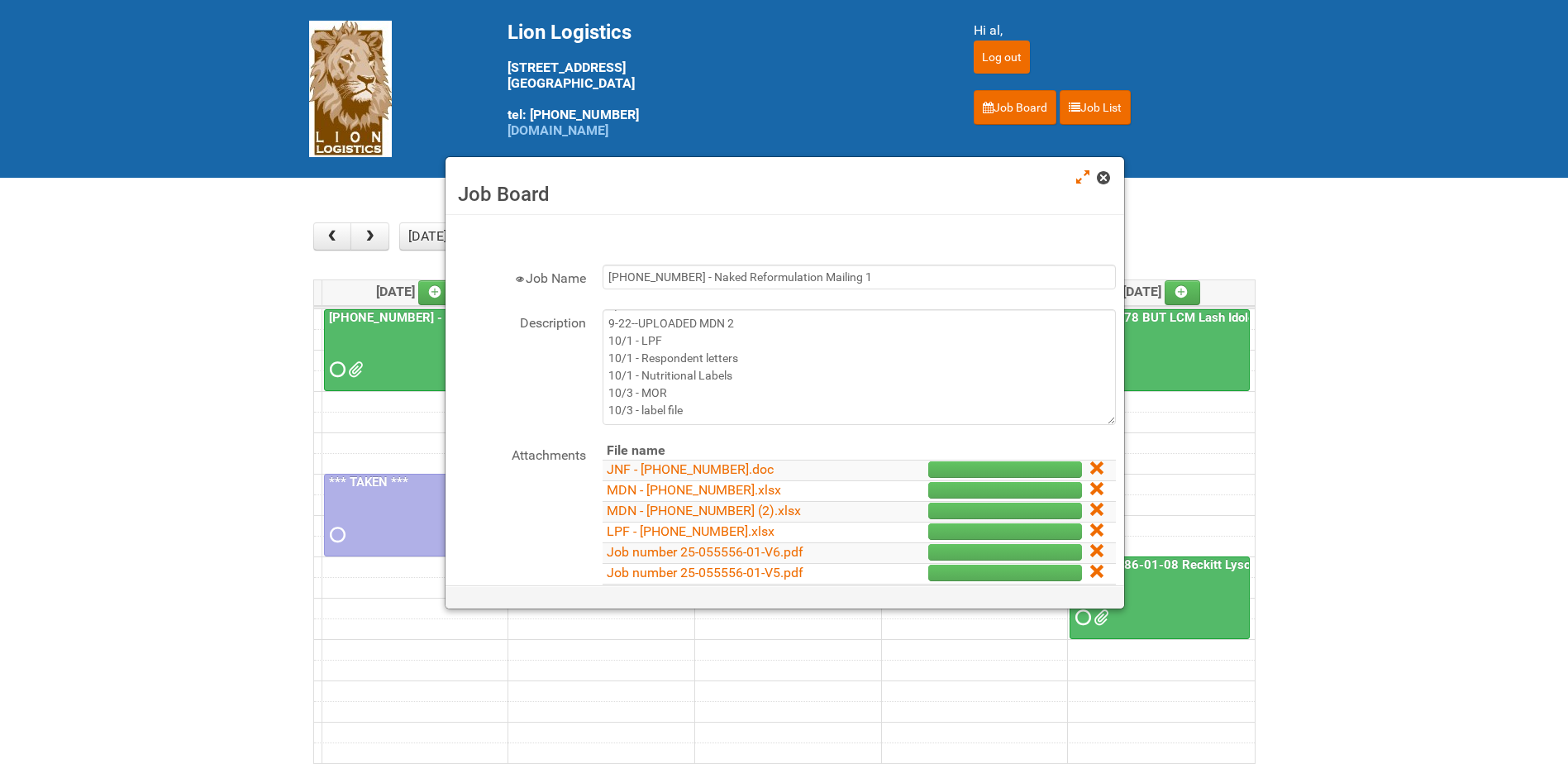
click at [1107, 178] on span at bounding box center [1103, 177] width 12 height 12
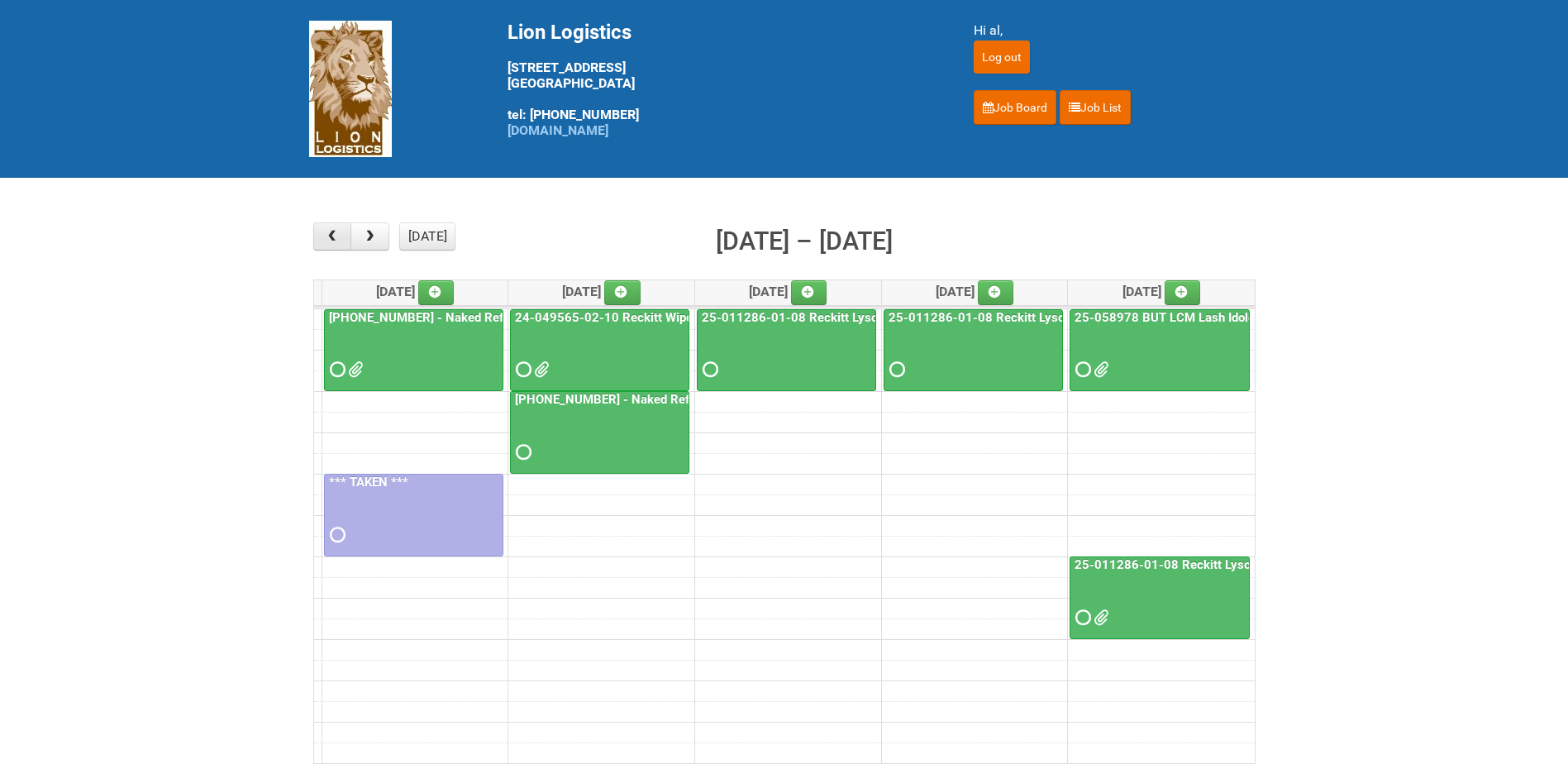
click at [326, 236] on span "button" at bounding box center [332, 236] width 16 height 13
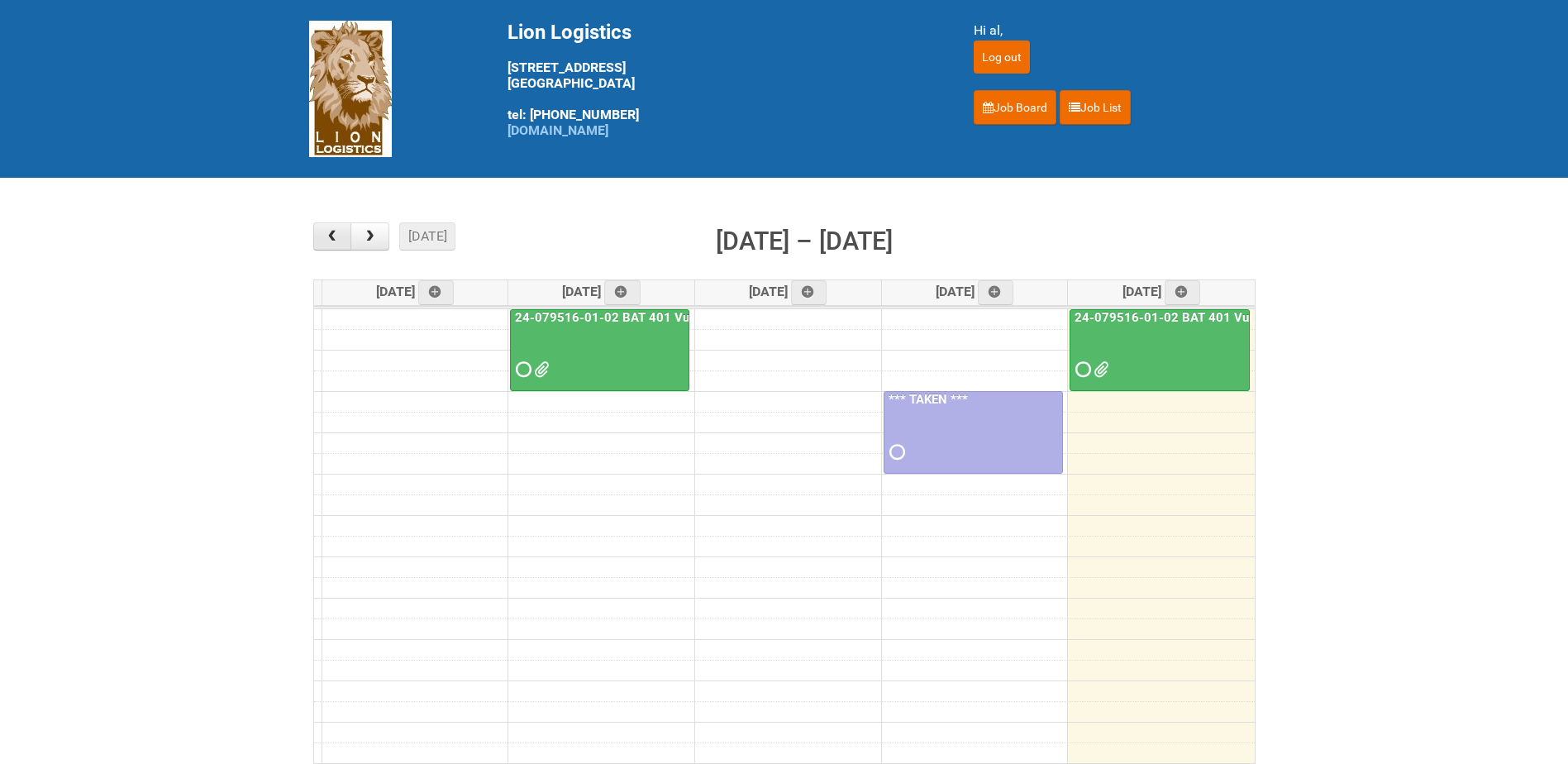
click at [326, 236] on span "button" at bounding box center [332, 236] width 16 height 13
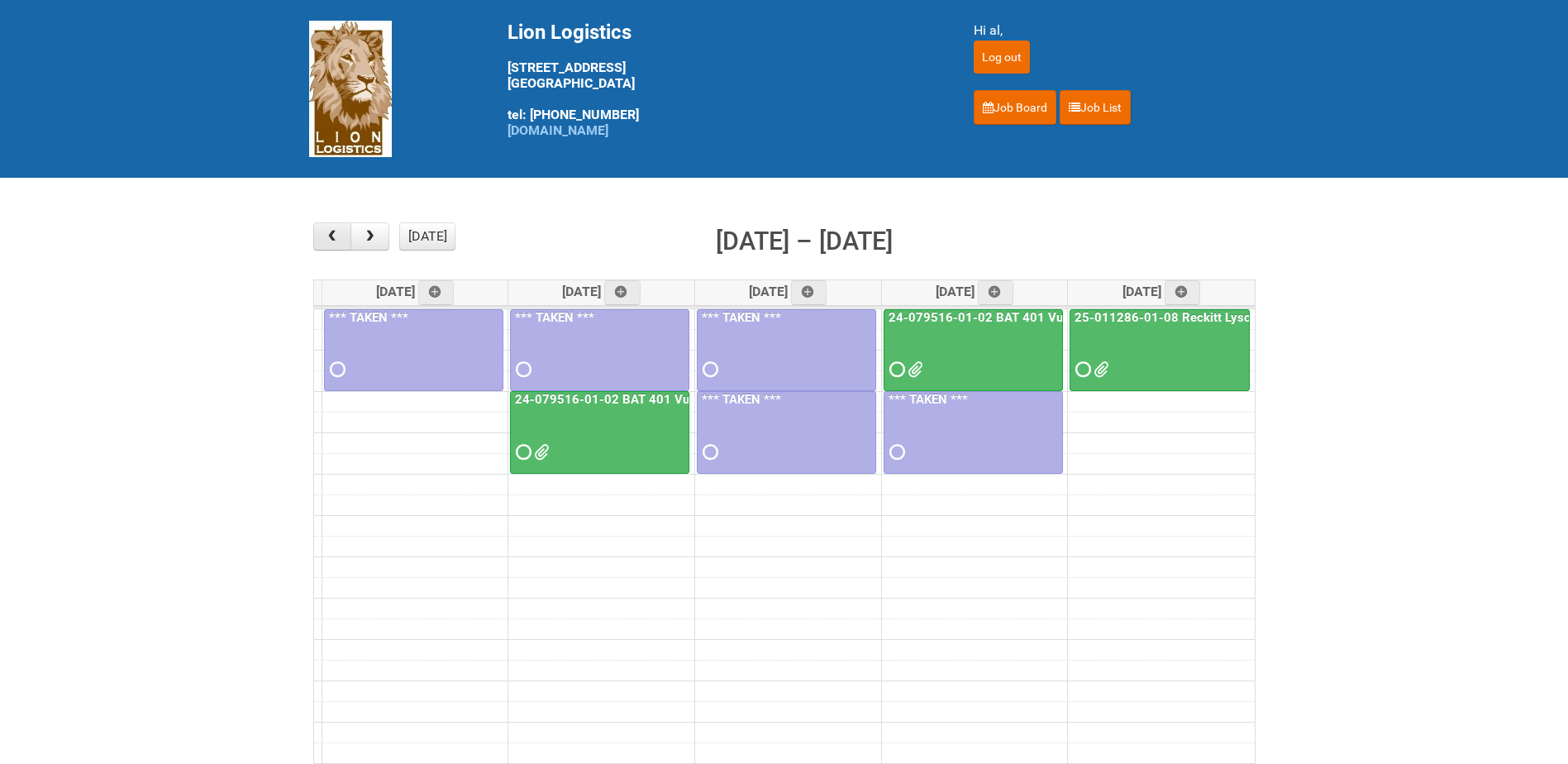
click at [341, 237] on button "button" at bounding box center [332, 236] width 39 height 28
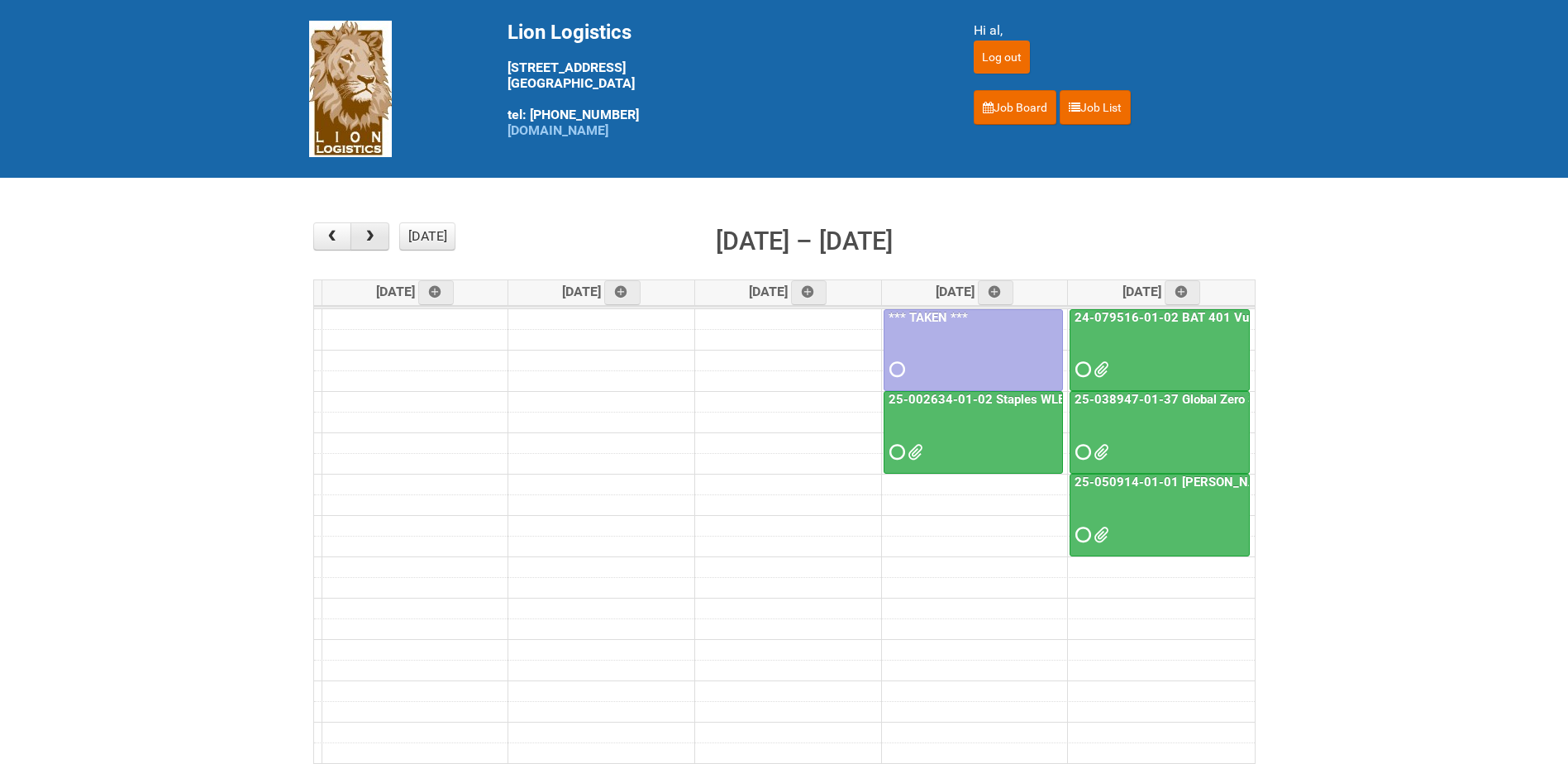
click at [366, 234] on span "button" at bounding box center [370, 236] width 16 height 13
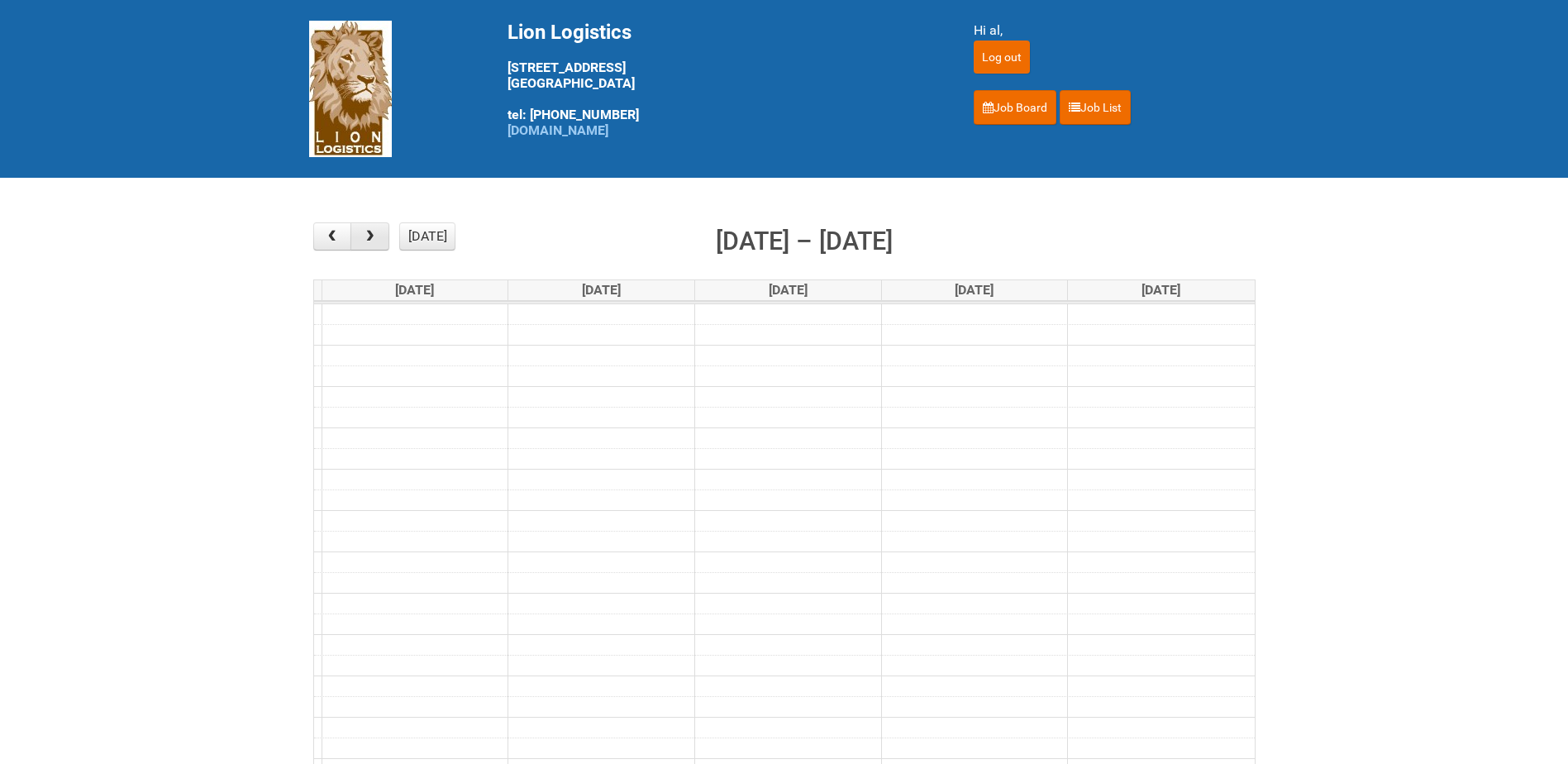
click at [366, 234] on span "button" at bounding box center [370, 236] width 16 height 13
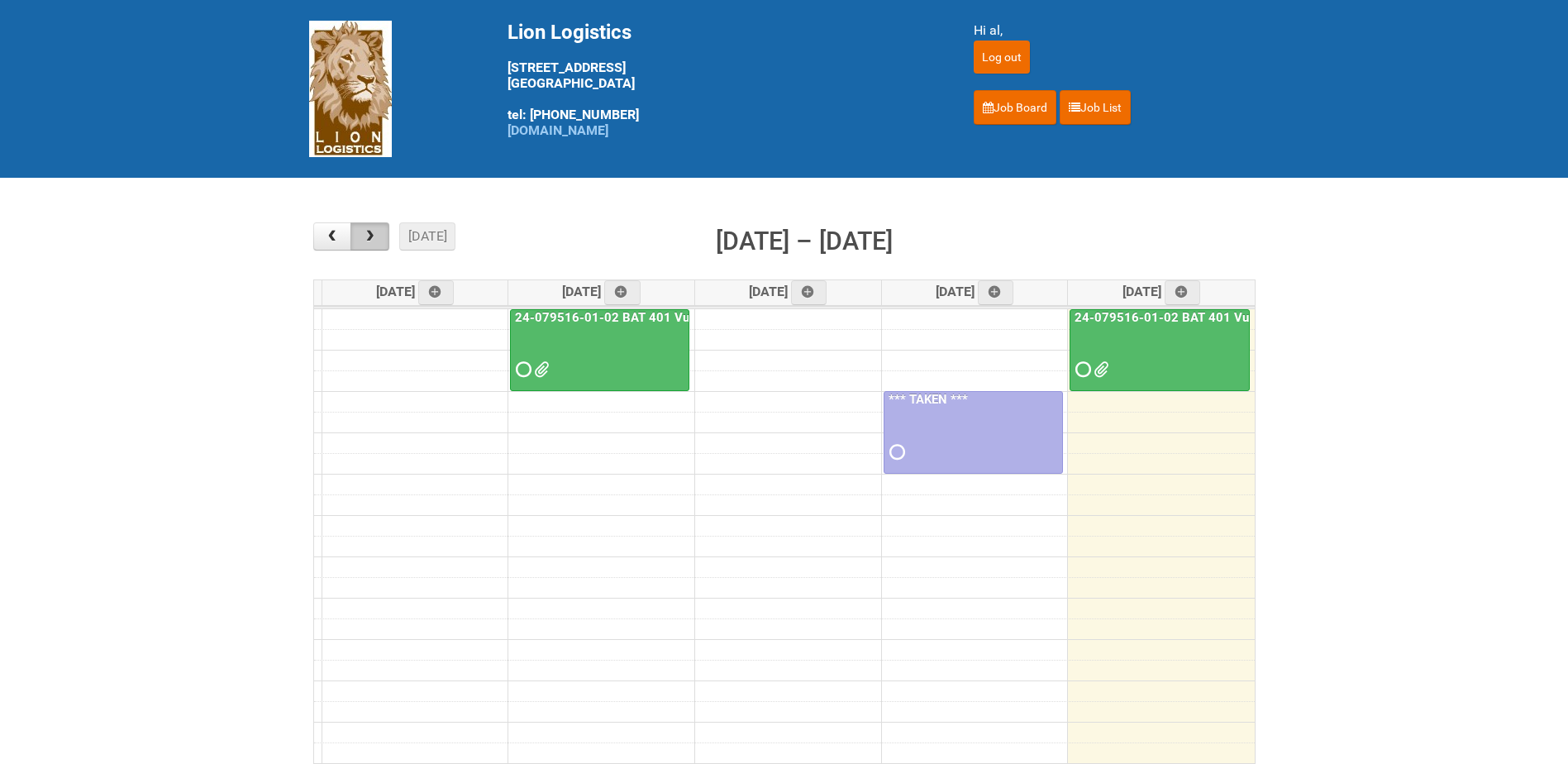
click at [366, 234] on span "button" at bounding box center [370, 236] width 16 height 13
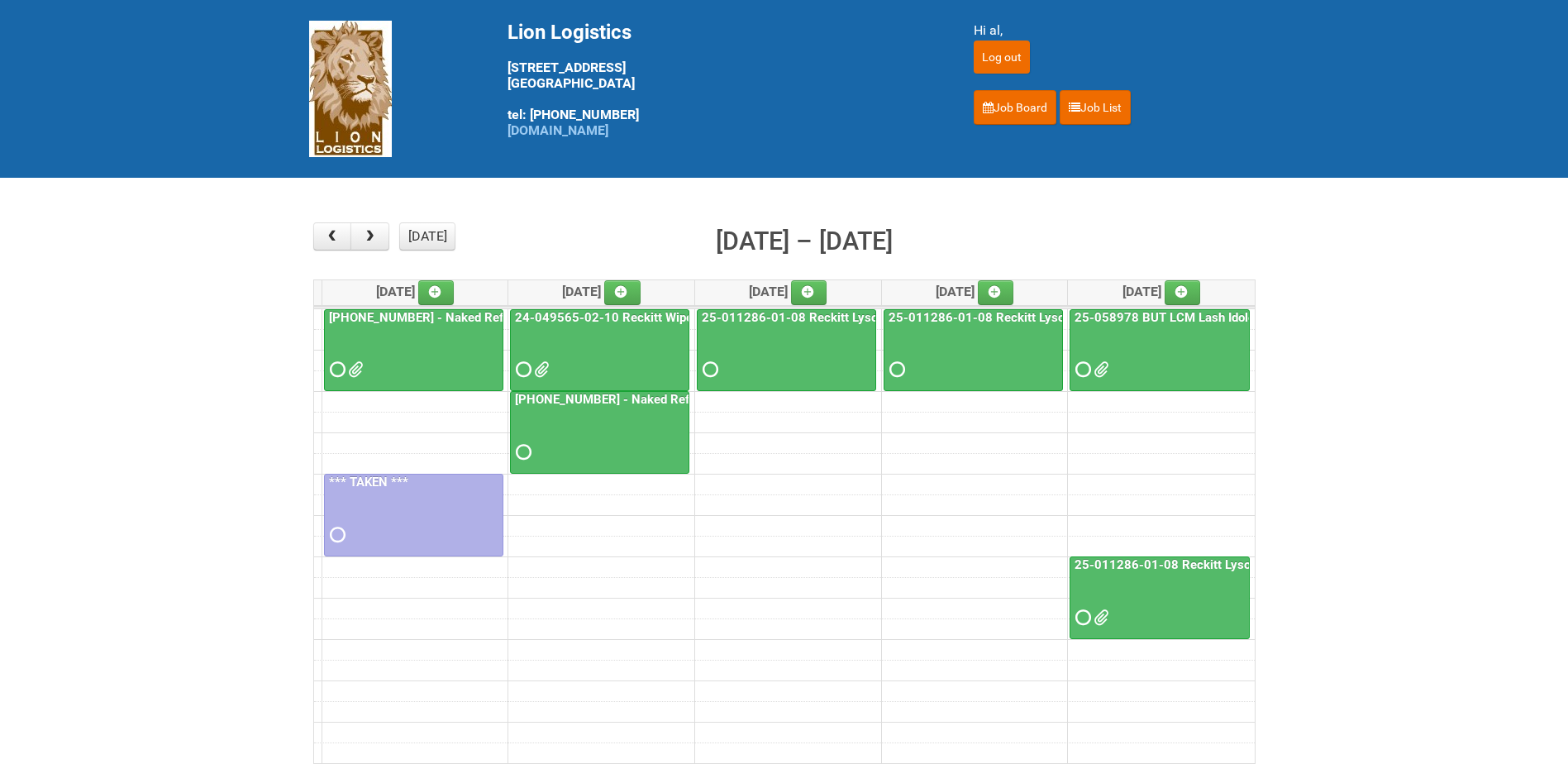
click at [400, 331] on div at bounding box center [414, 355] width 176 height 54
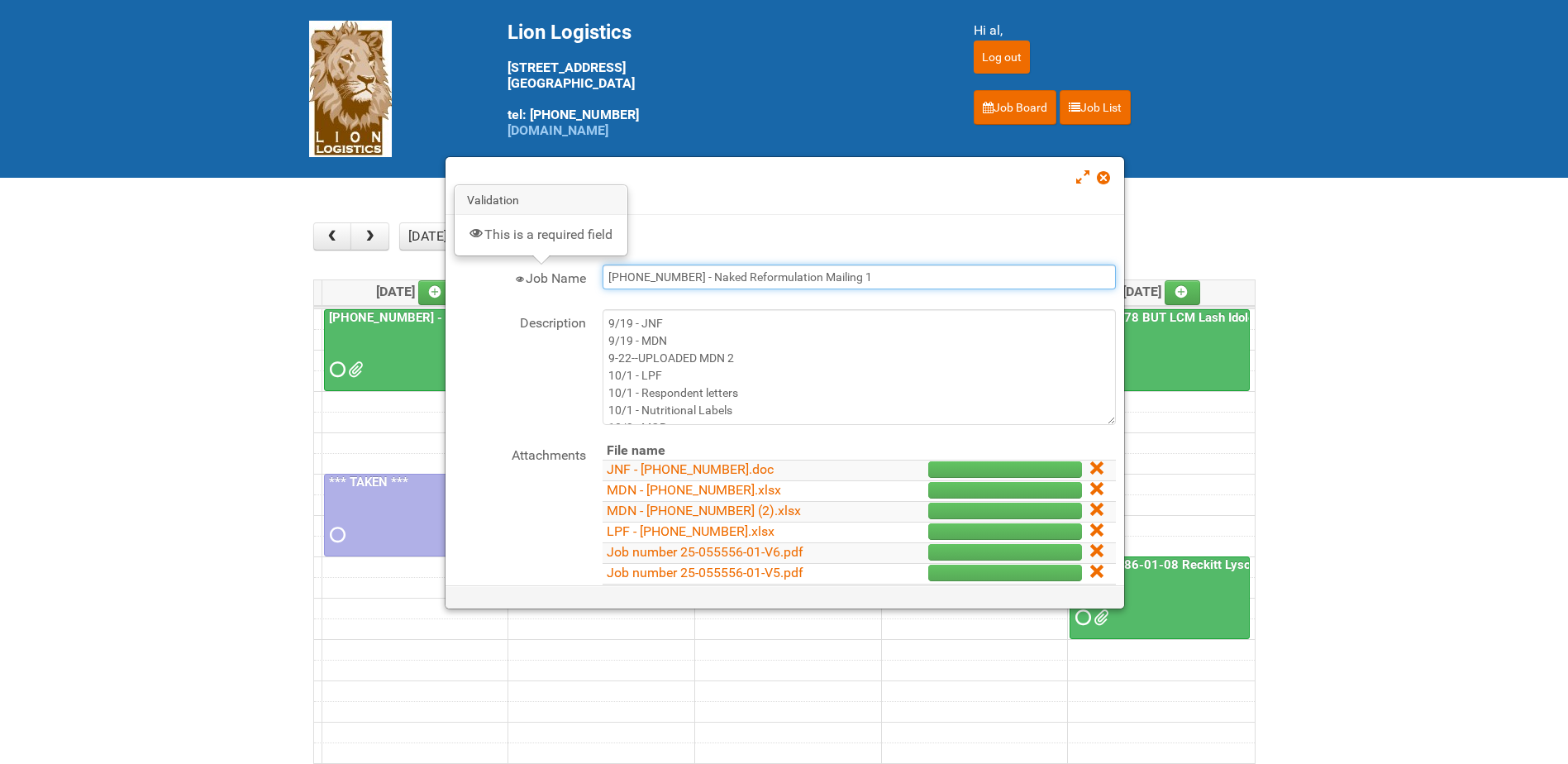
drag, startPoint x: 863, startPoint y: 276, endPoint x: 515, endPoint y: 267, distance: 348.1
click at [515, 267] on div "Job Name 25-055556-01 - Naked Reformulation Mailing 1" at bounding box center [785, 278] width 662 height 28
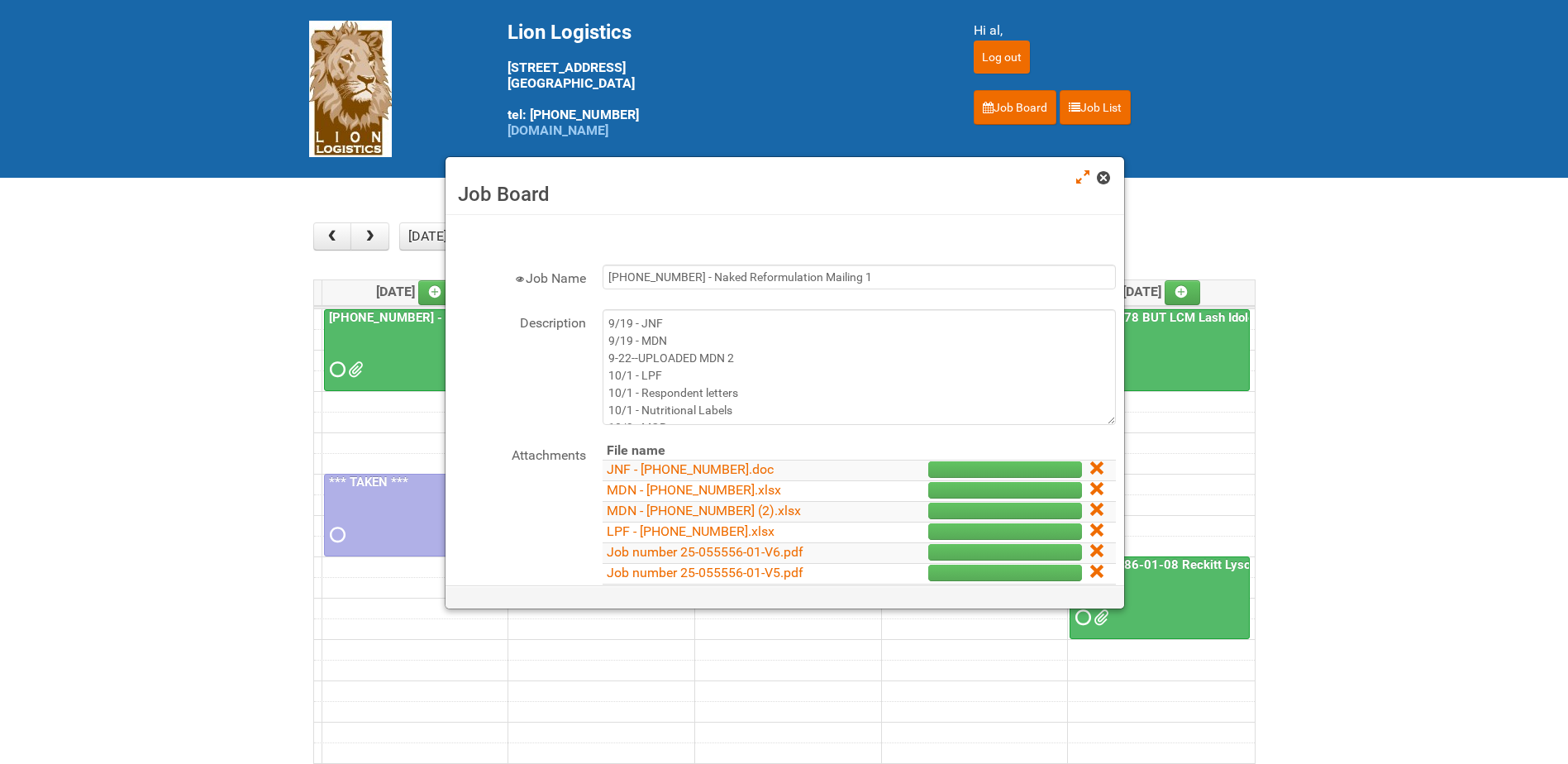
click at [1105, 182] on span at bounding box center [1103, 177] width 12 height 12
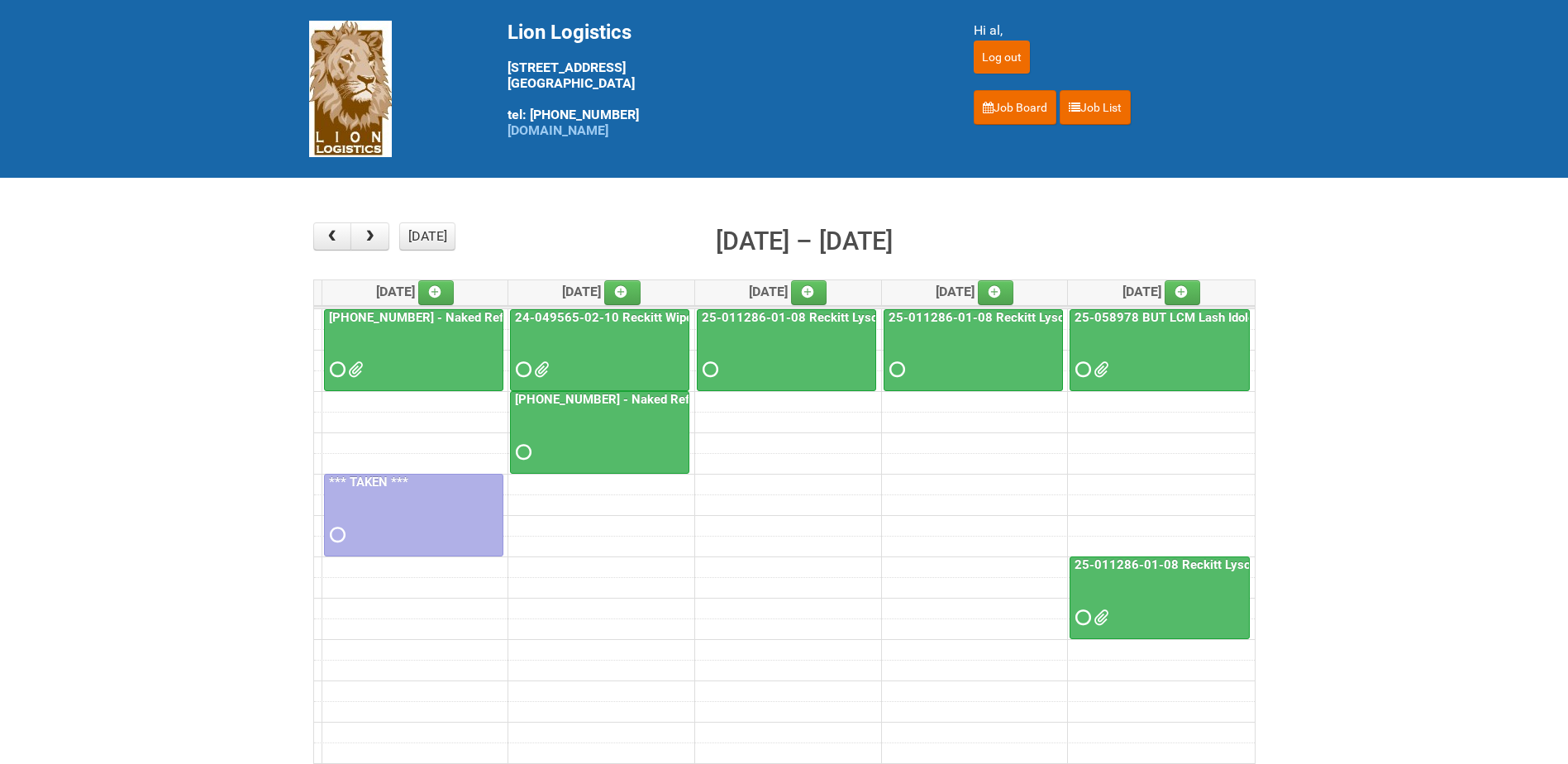
click at [422, 410] on td at bounding box center [784, 400] width 941 height 21
click at [440, 295] on icon at bounding box center [435, 292] width 12 height 12
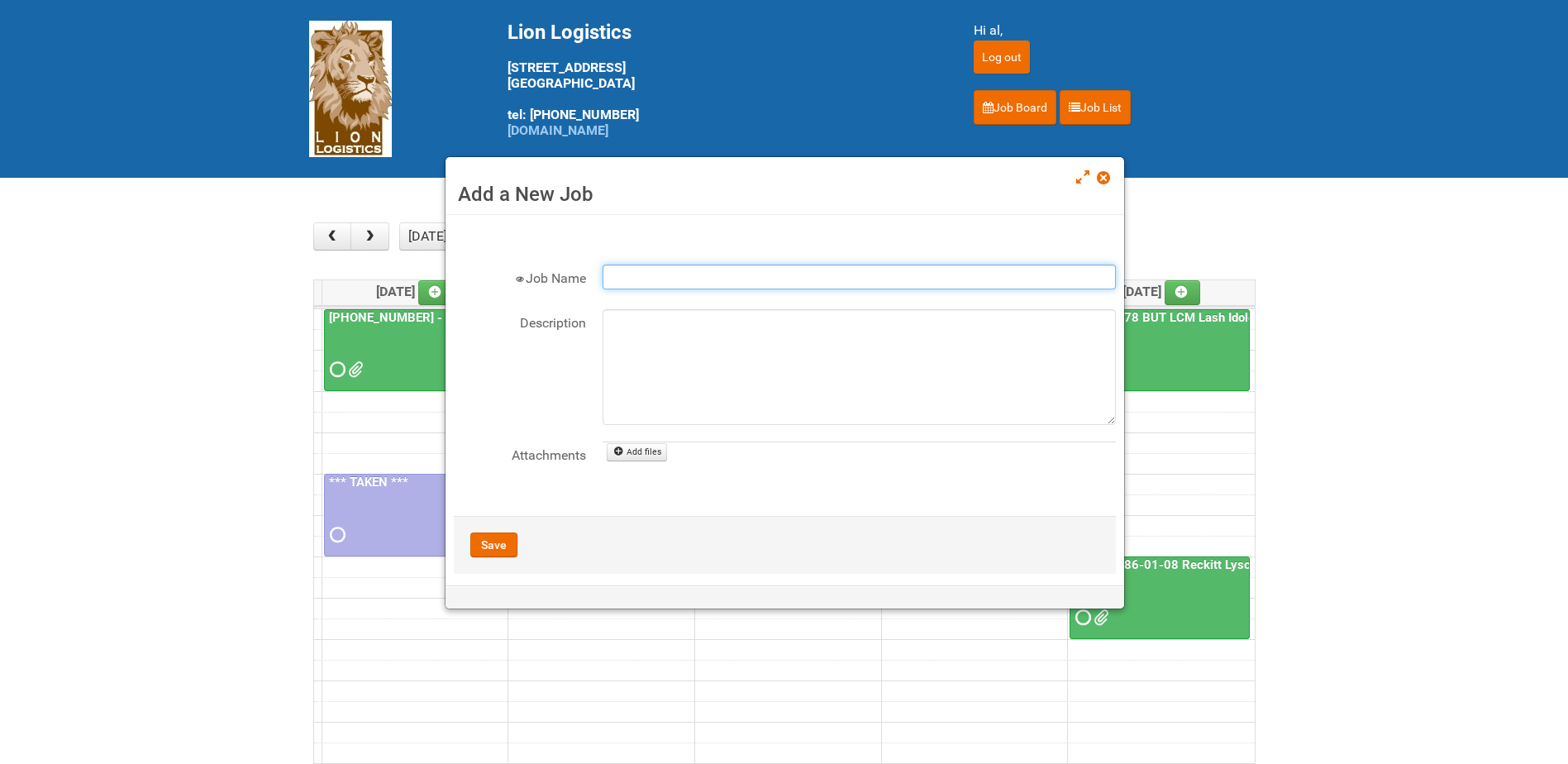
click at [696, 270] on input "Job Name" at bounding box center [859, 276] width 513 height 25
paste input "[PHONE_NUMBER] - Naked Reformulation Mailing 1"
type input "[PHONE_NUMBER] - Naked Reformulation Mailing 1 PHOTOS"
click at [488, 550] on button "Save" at bounding box center [495, 544] width 48 height 25
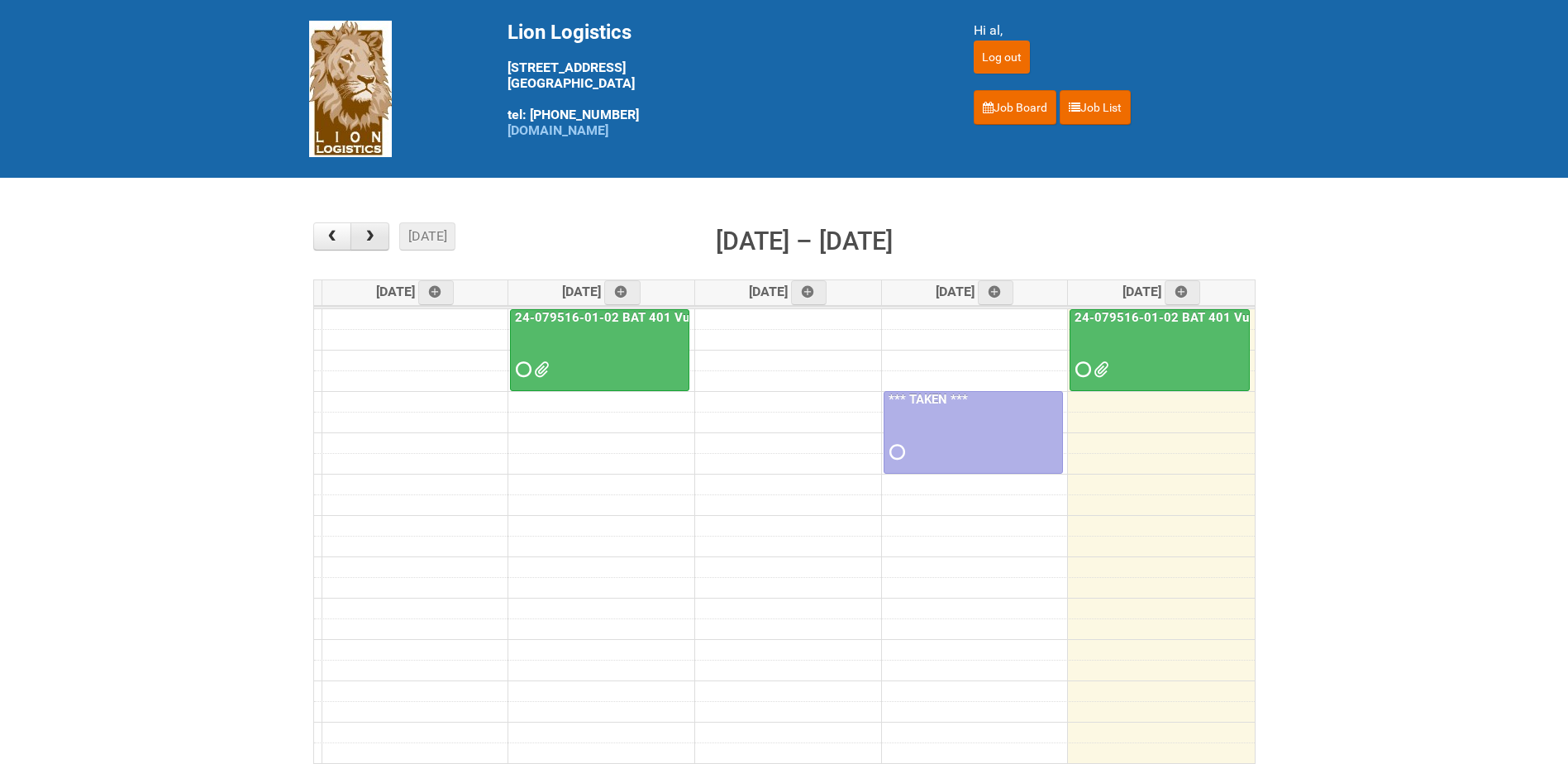
click at [375, 225] on button "button" at bounding box center [370, 236] width 39 height 28
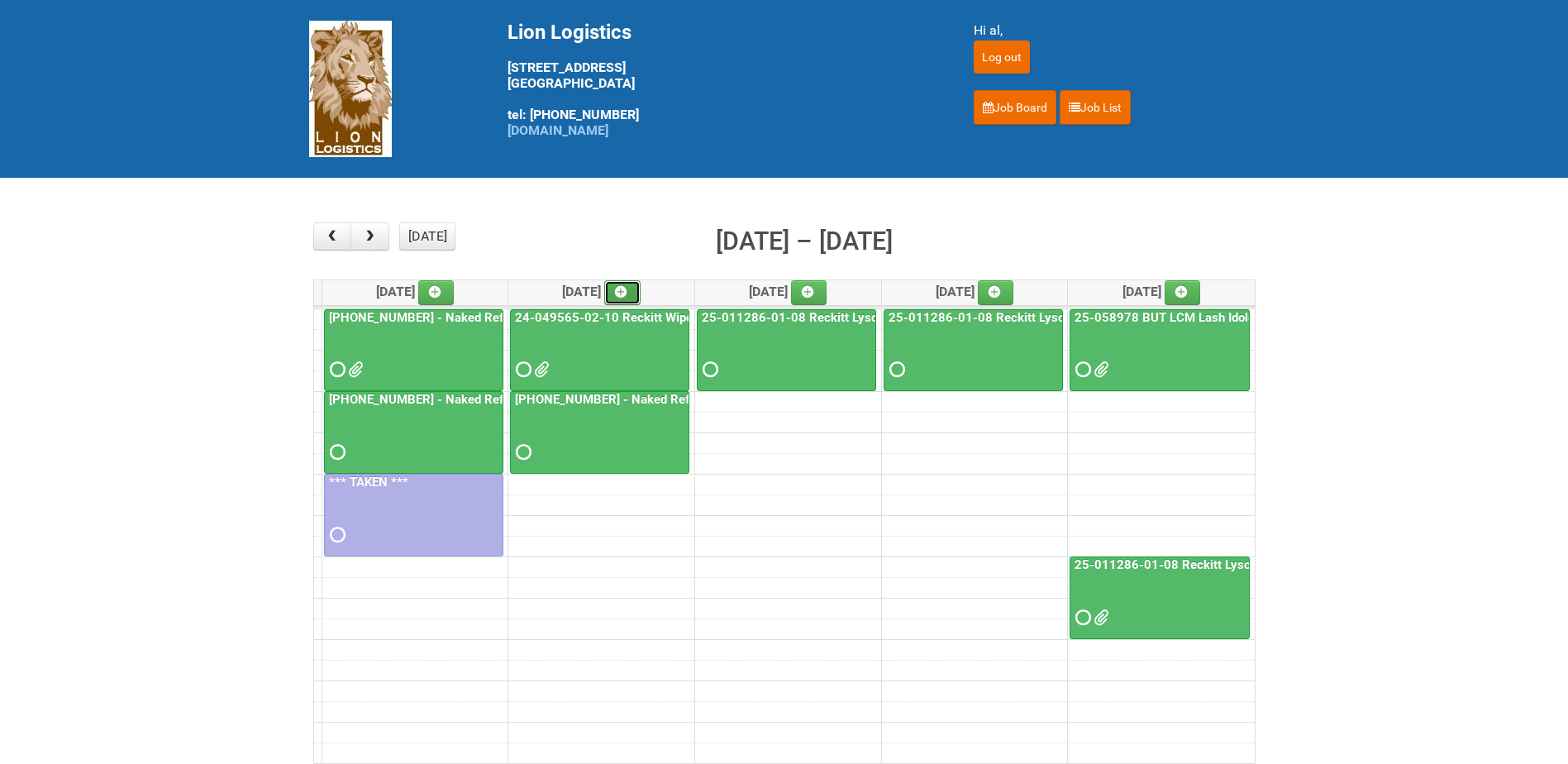
click at [626, 286] on icon at bounding box center [620, 292] width 12 height 12
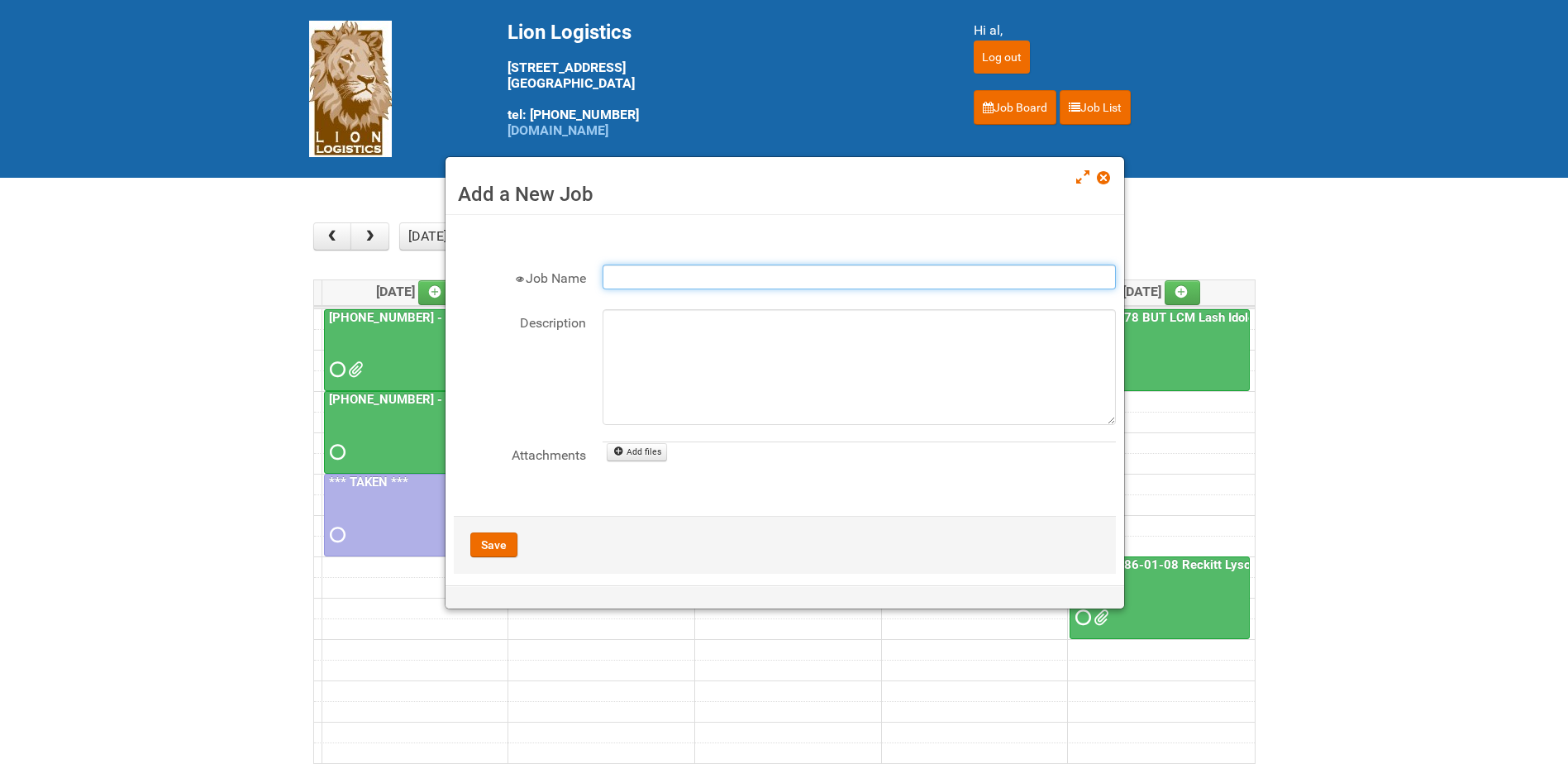
click at [634, 284] on input "Job Name" at bounding box center [859, 276] width 513 height 25
paste input "[PHONE_NUMBER] - Naked Reformulation Mailing 1"
type input "25-055556-01 - Naked Reformulation Mailing 2 PHOTOS"
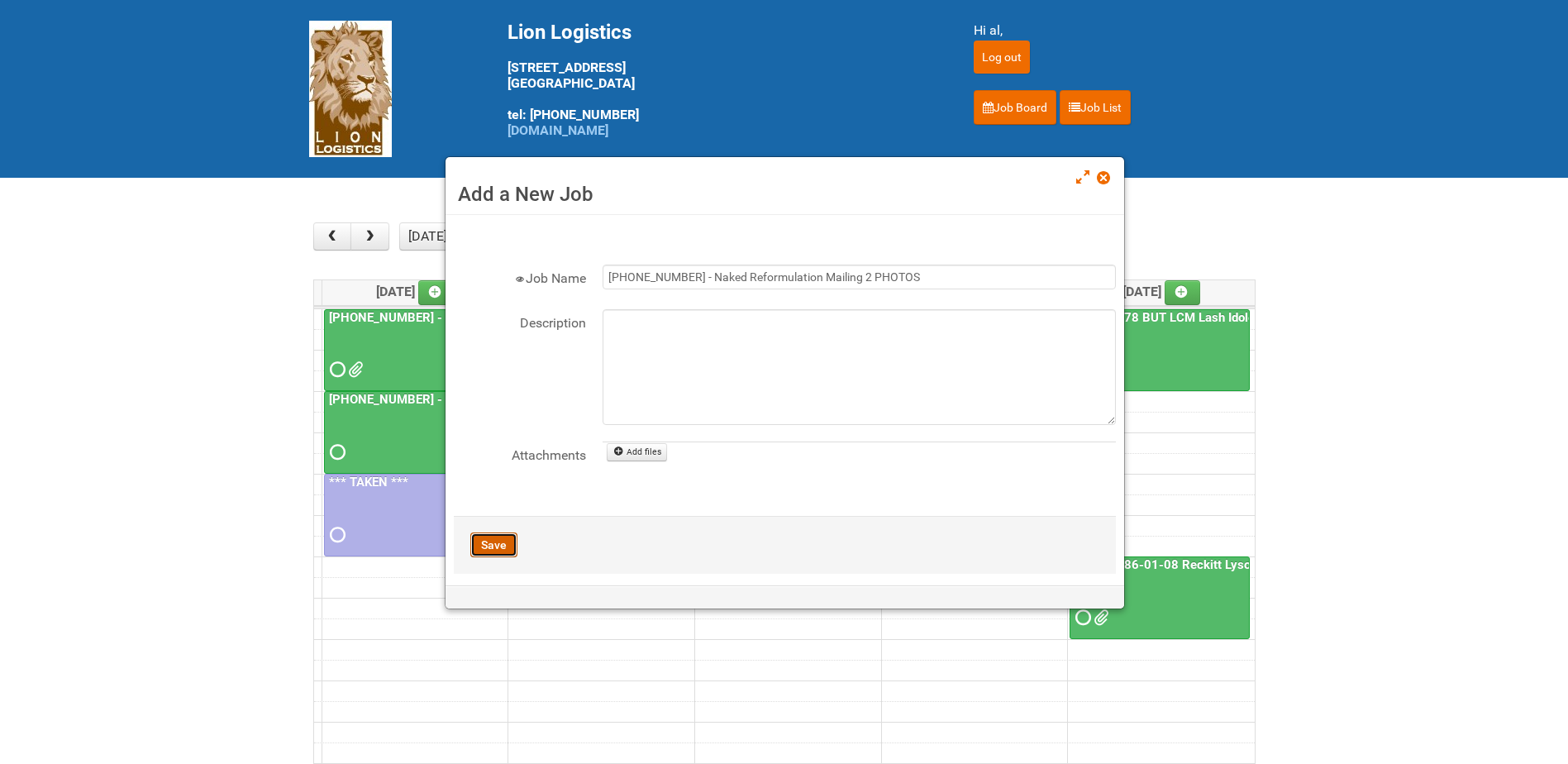
click at [496, 546] on button "Save" at bounding box center [495, 544] width 48 height 25
click at [493, 543] on button "Save" at bounding box center [495, 544] width 48 height 25
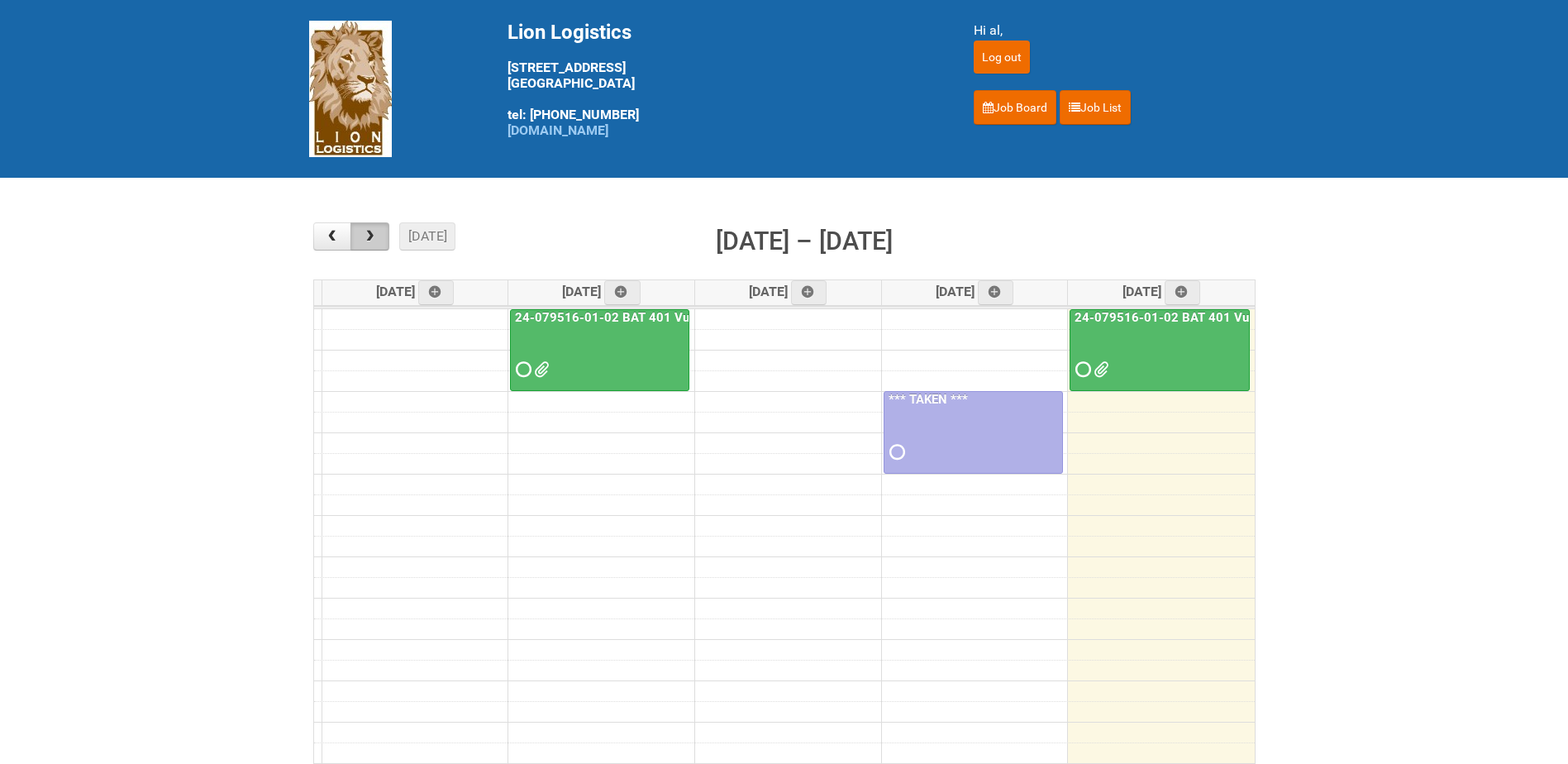
click at [380, 237] on button "button" at bounding box center [370, 236] width 39 height 28
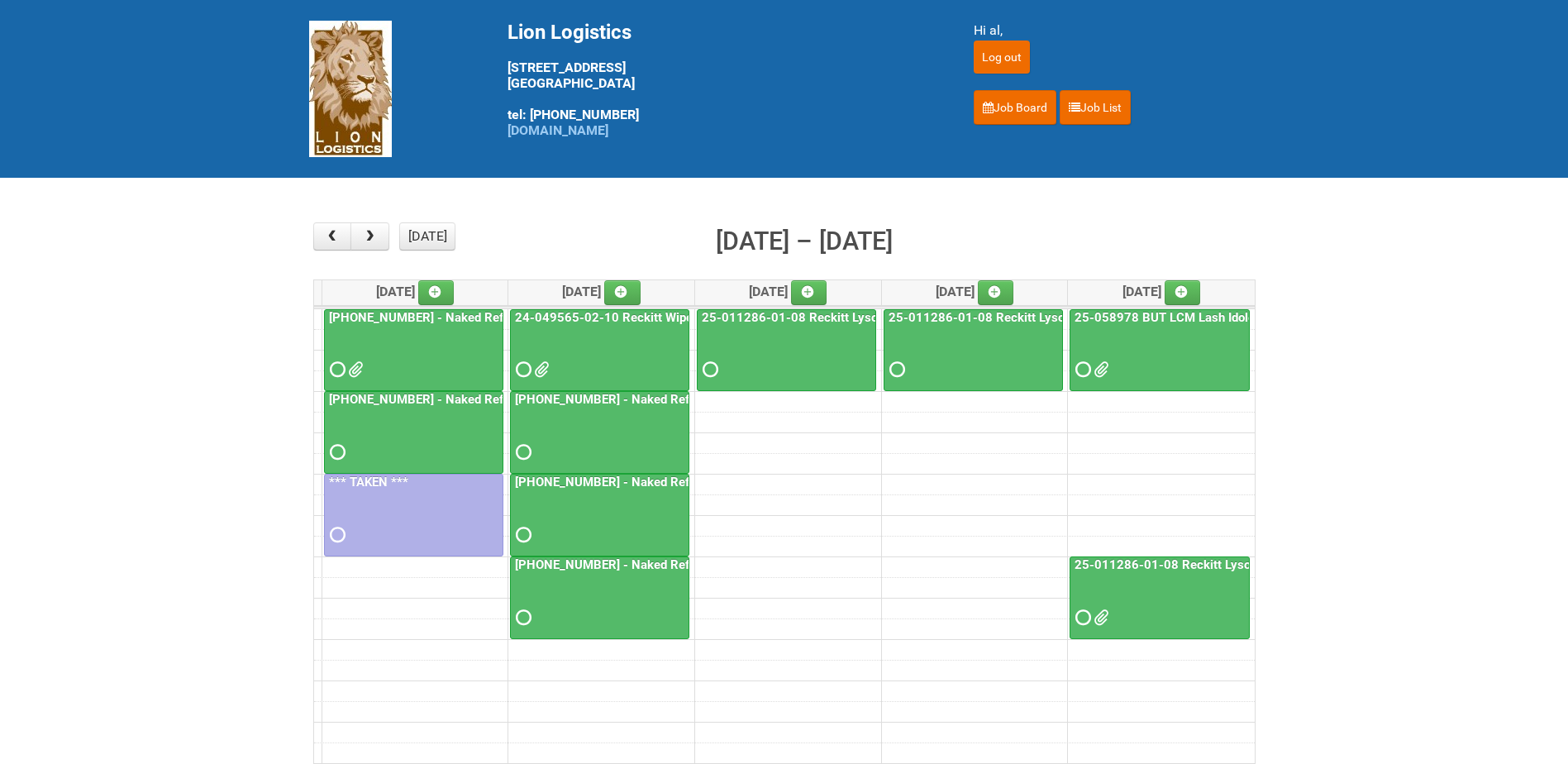
click at [627, 426] on div at bounding box center [600, 437] width 176 height 54
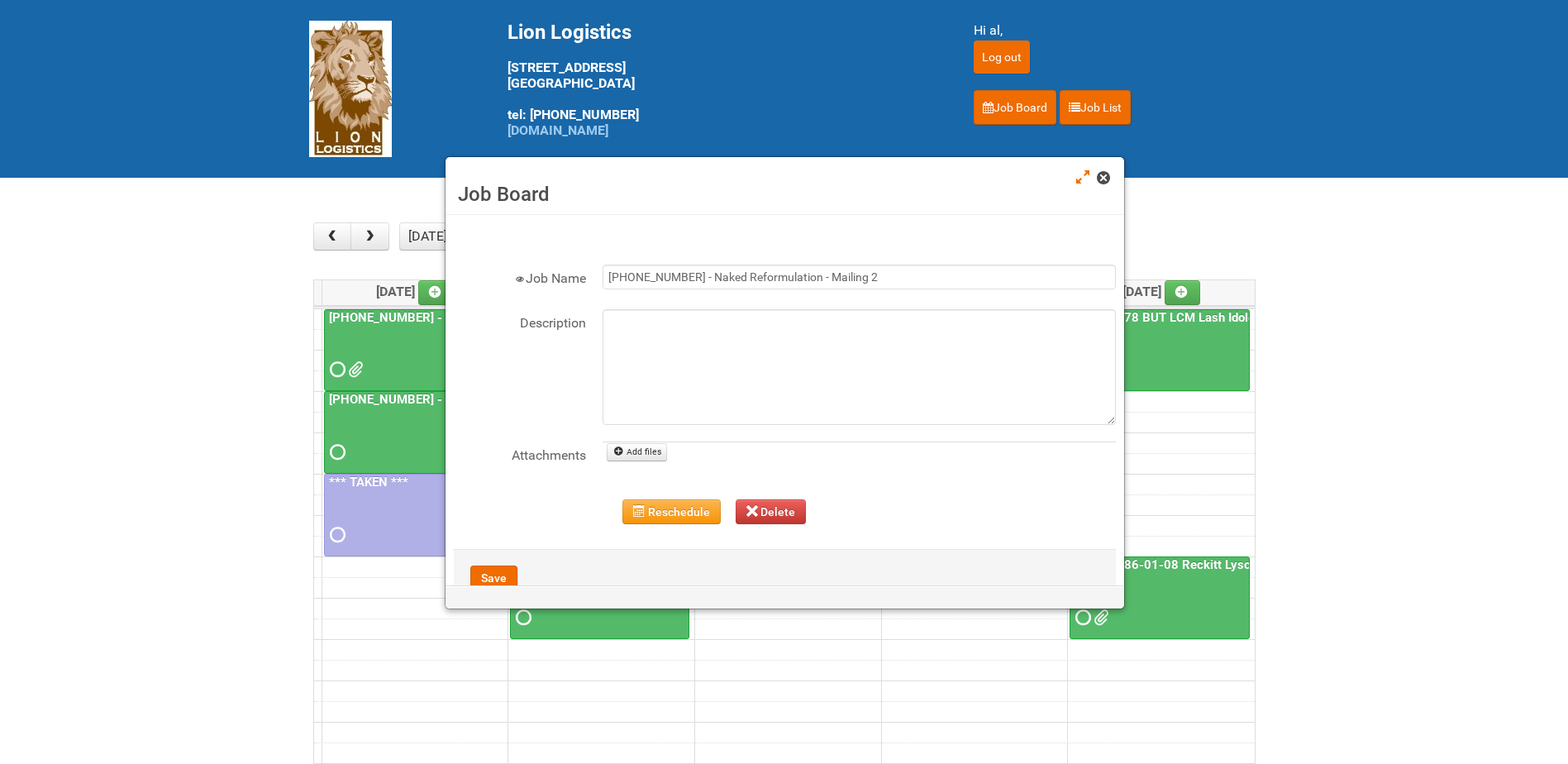
click at [1105, 176] on span at bounding box center [1103, 177] width 12 height 12
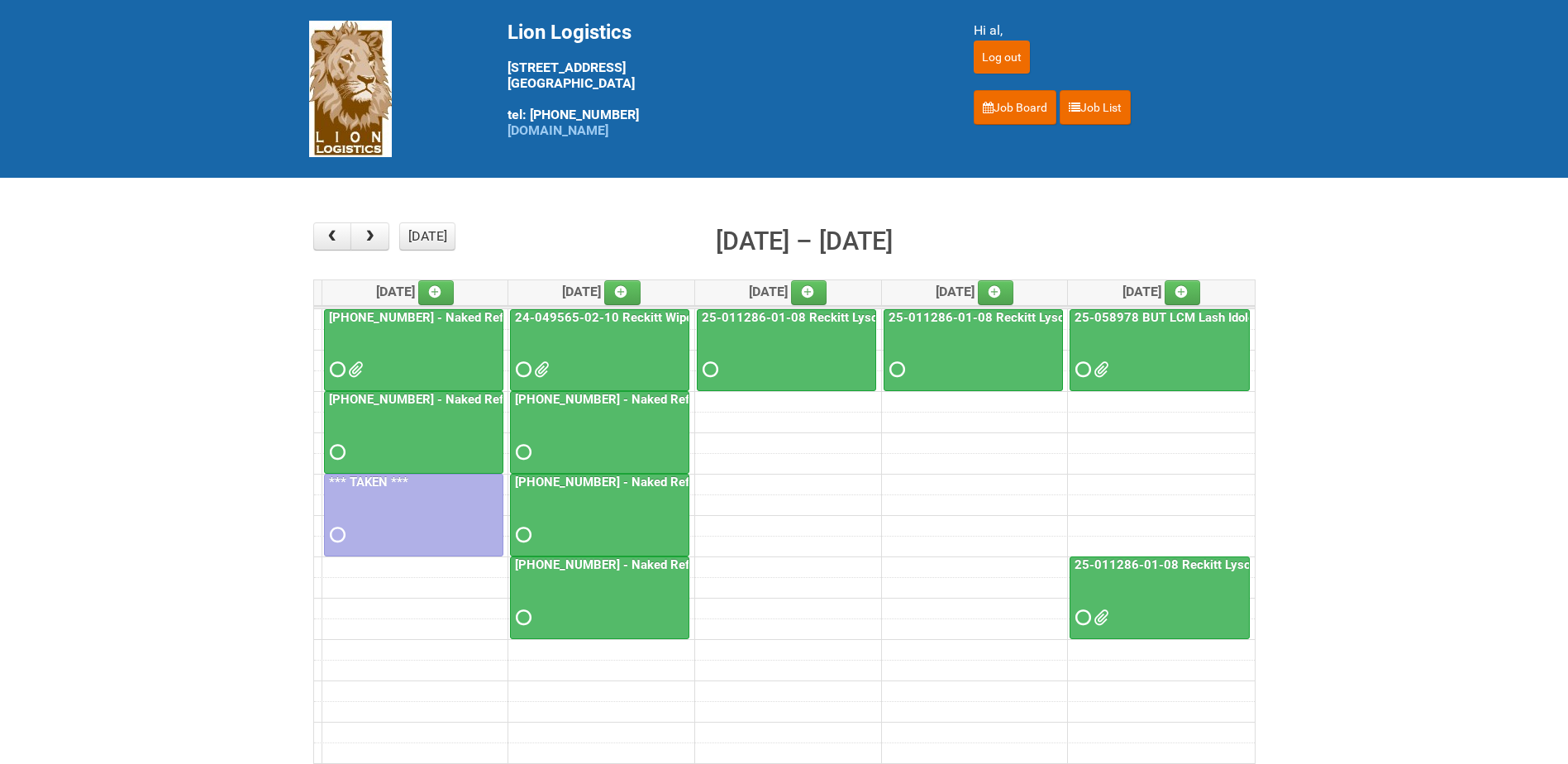
click at [616, 515] on div at bounding box center [600, 520] width 176 height 54
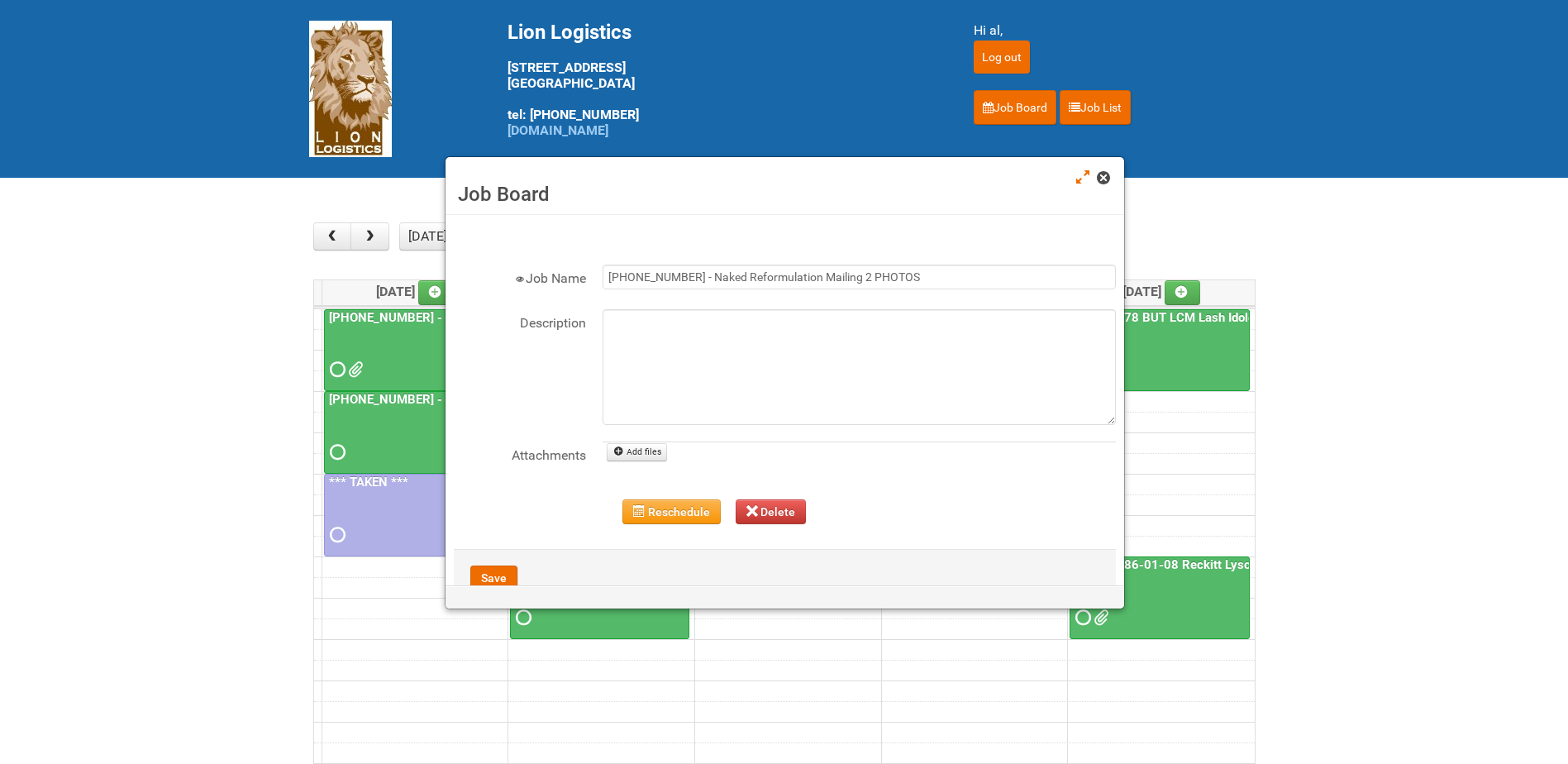
click at [1101, 181] on span at bounding box center [1103, 177] width 12 height 12
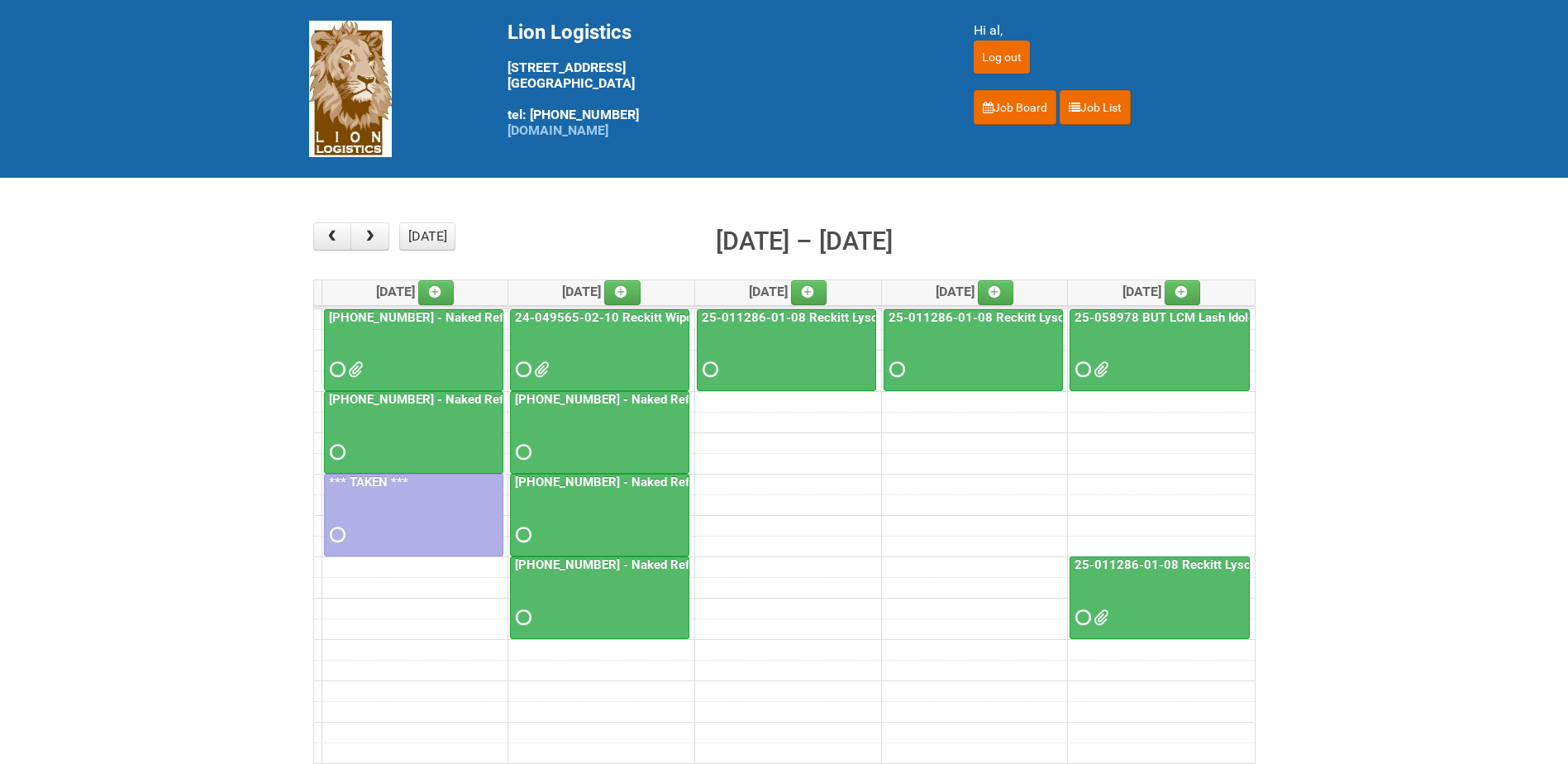
click at [638, 608] on div at bounding box center [600, 602] width 176 height 54
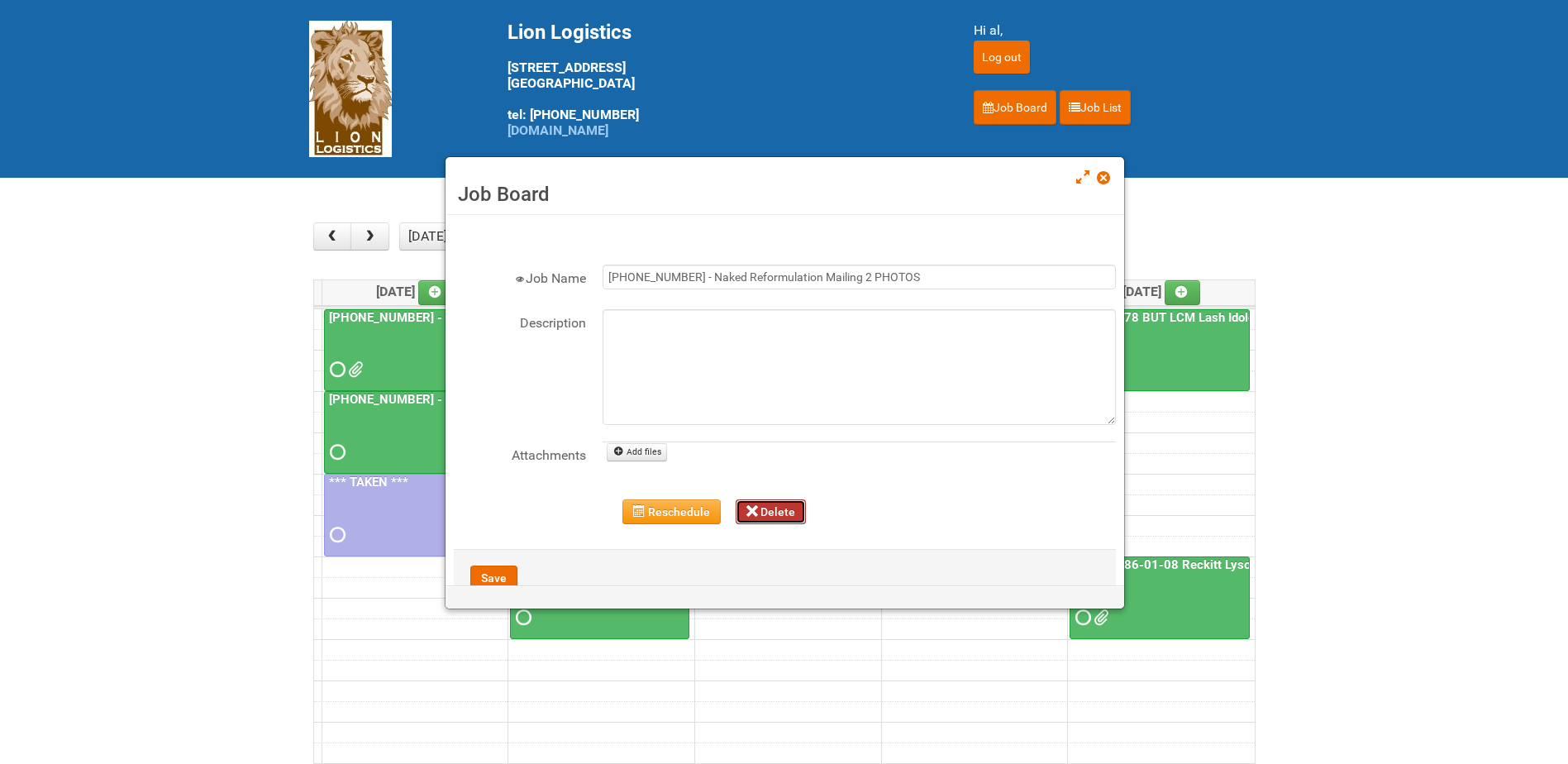
click at [782, 520] on button "Delete" at bounding box center [771, 511] width 71 height 25
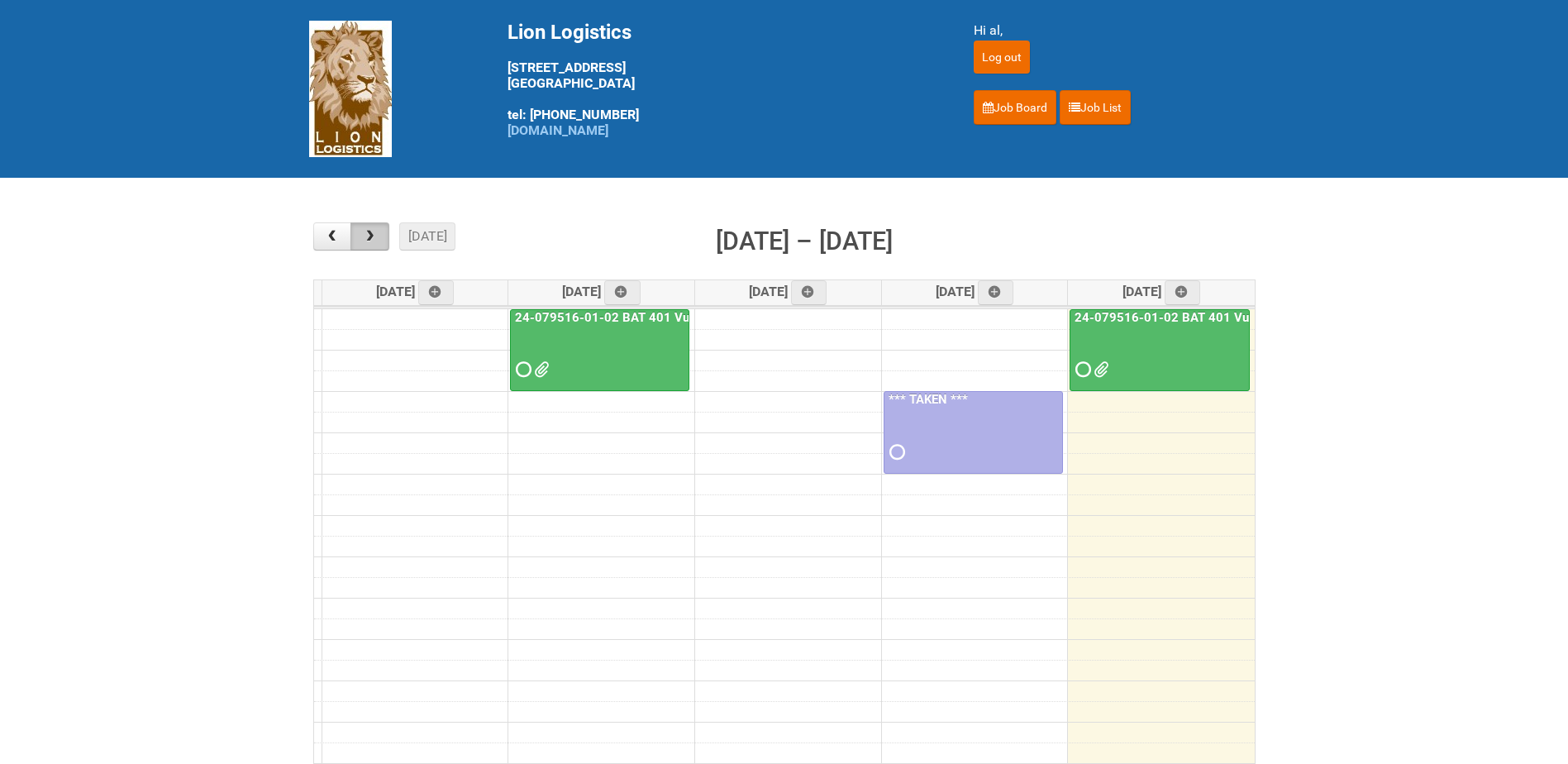
click at [376, 236] on span "button" at bounding box center [370, 236] width 16 height 13
